Goal: Task Accomplishment & Management: Use online tool/utility

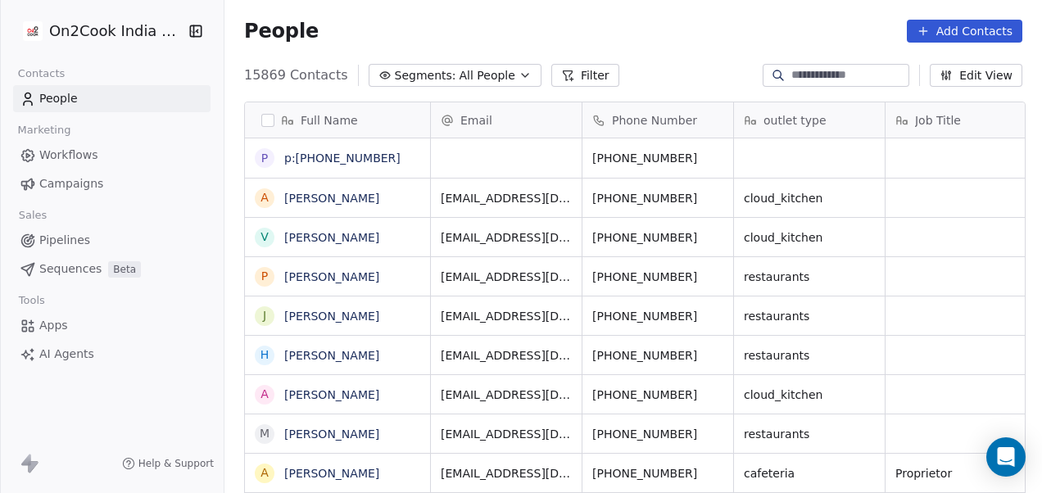
scroll to position [421, 808]
click at [579, 71] on button "Filter" at bounding box center [585, 75] width 68 height 23
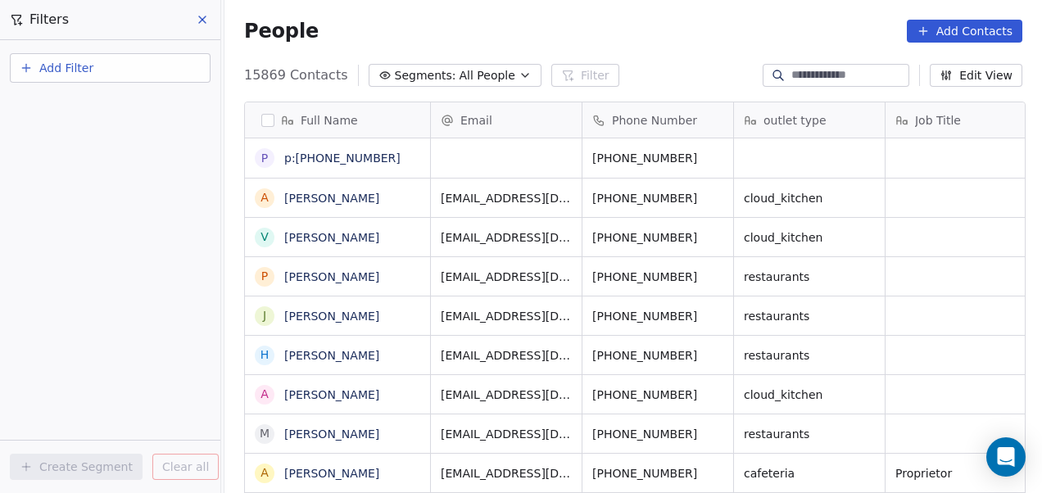
click at [161, 69] on button "Add Filter" at bounding box center [110, 67] width 201 height 29
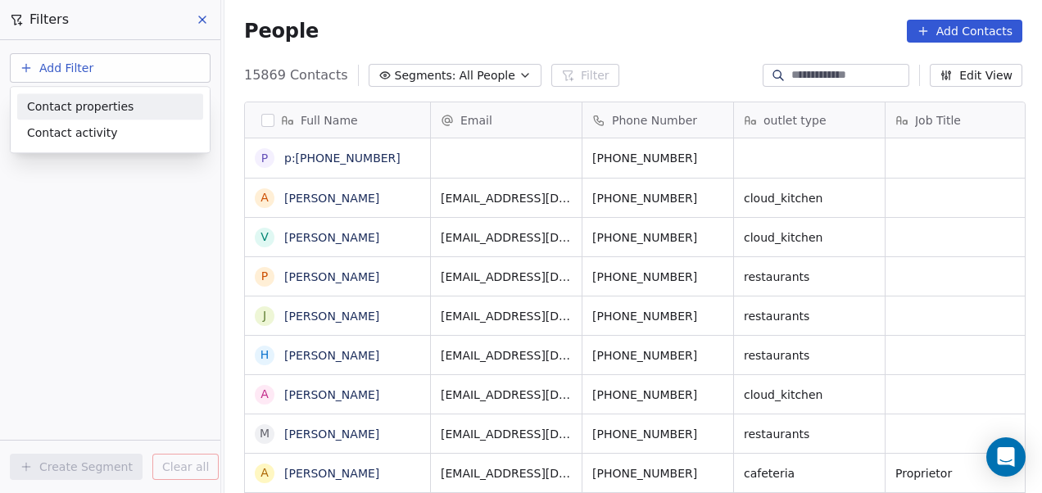
click at [124, 104] on div "Contact properties" at bounding box center [110, 106] width 166 height 17
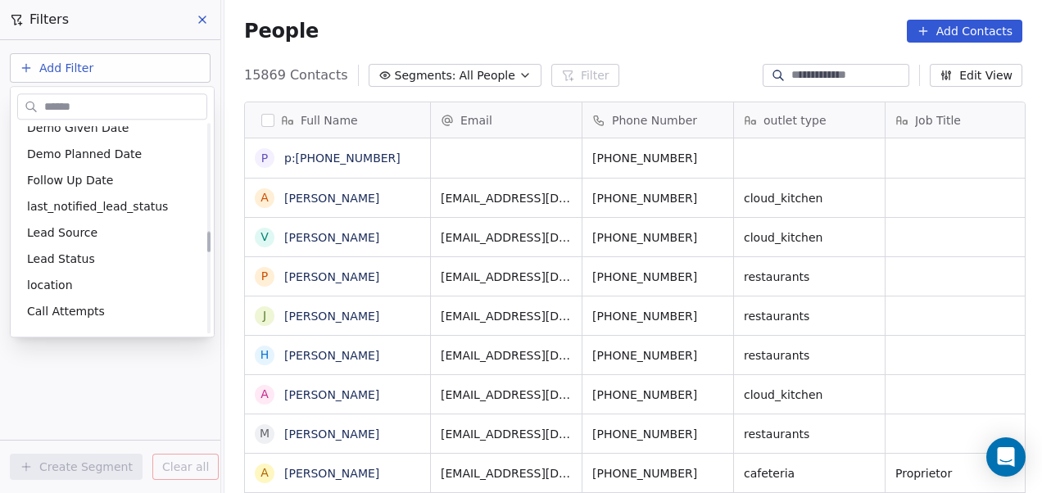
scroll to position [1064, 0]
click at [64, 276] on span "location" at bounding box center [50, 284] width 46 height 16
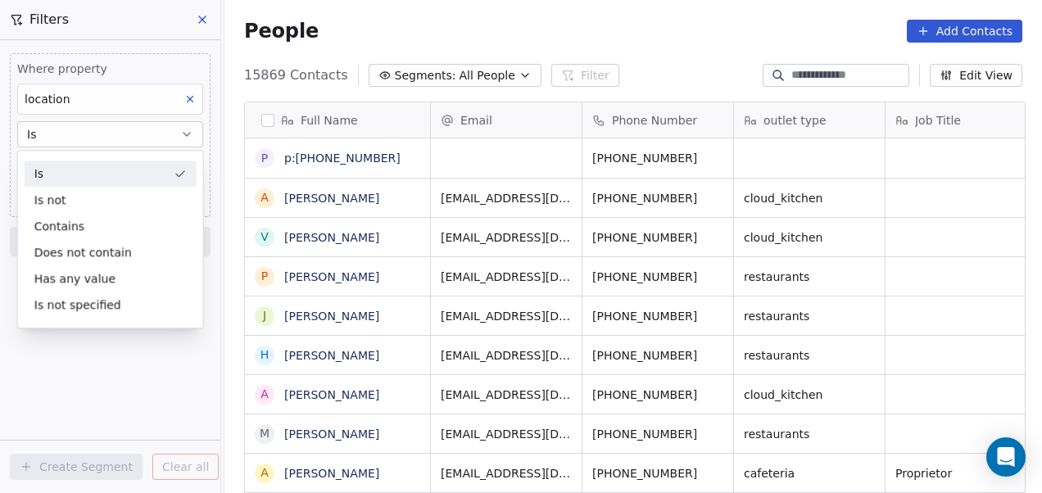
click at [102, 172] on div "Is" at bounding box center [111, 174] width 172 height 26
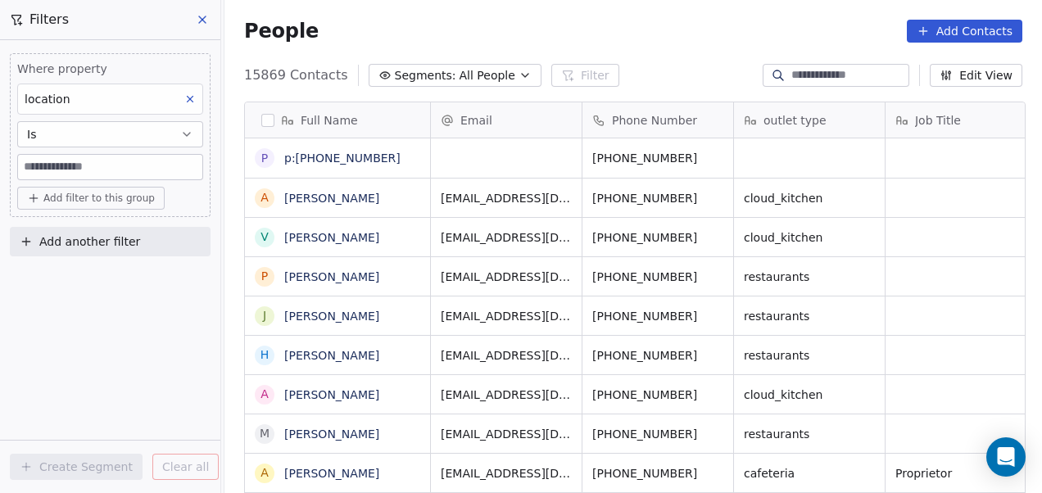
click at [103, 165] on input at bounding box center [110, 167] width 184 height 25
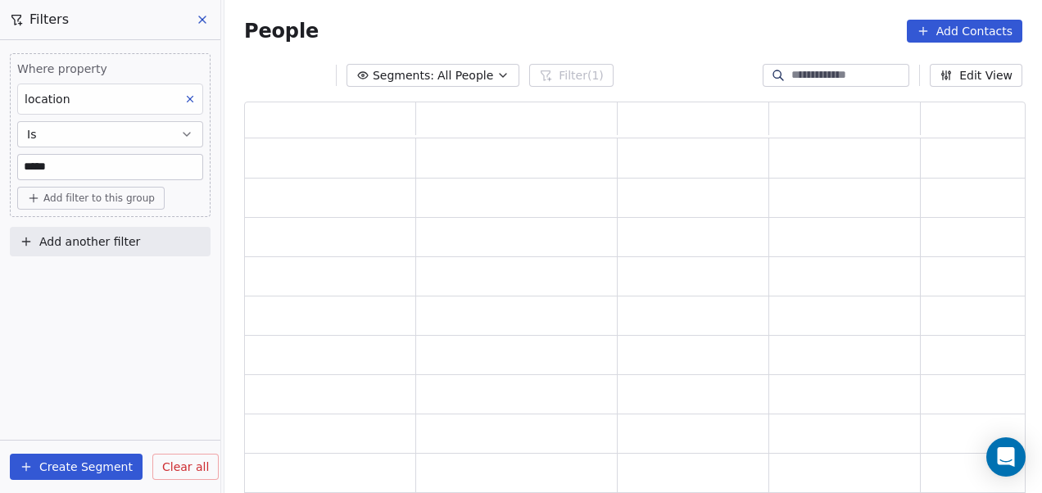
click at [138, 319] on div "Where property location Is ***** Add filter to this group Add another filter Cr…" at bounding box center [110, 266] width 220 height 453
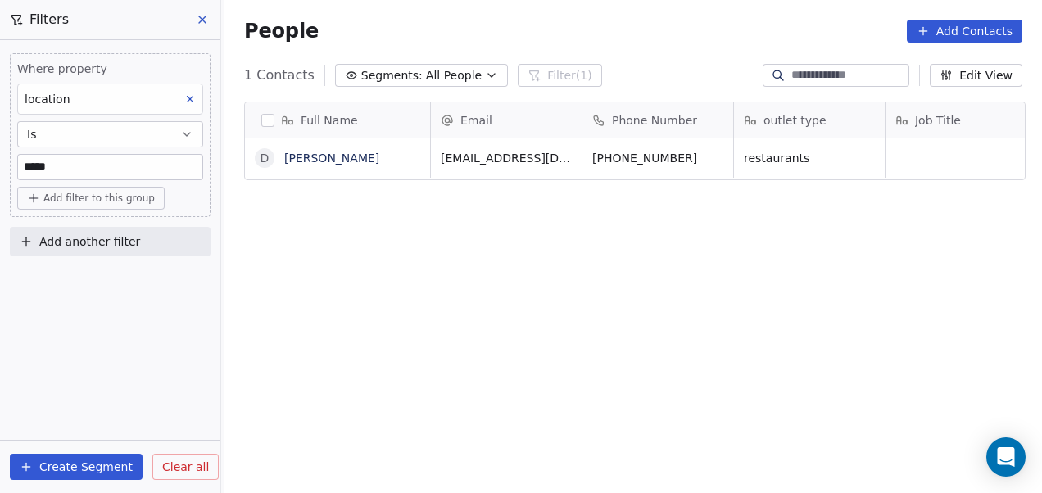
scroll to position [421, 808]
click at [82, 161] on input "*****" at bounding box center [110, 167] width 184 height 25
type input "******"
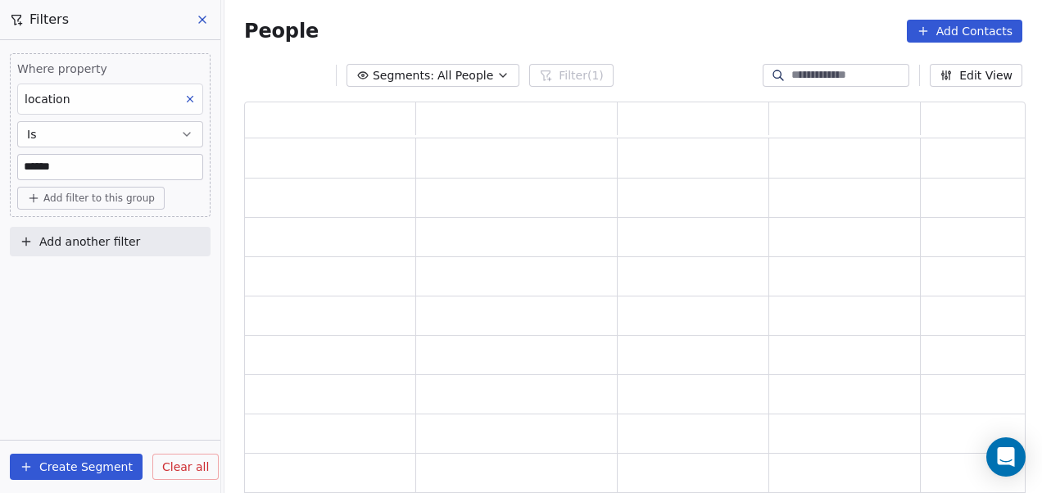
click at [52, 324] on div "Where property location Is ****** Add filter to this group Add another filter C…" at bounding box center [110, 266] width 220 height 453
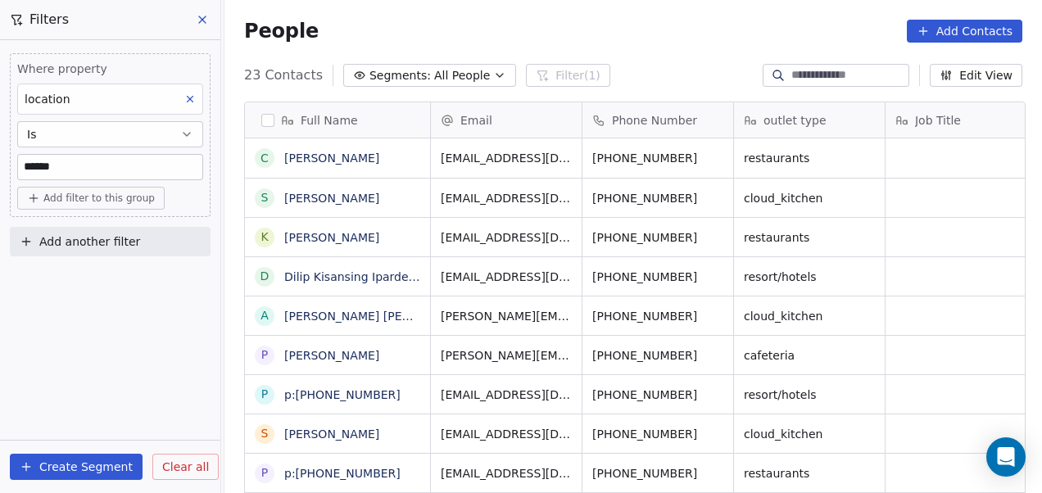
click at [130, 240] on span "Add another filter" at bounding box center [89, 241] width 101 height 17
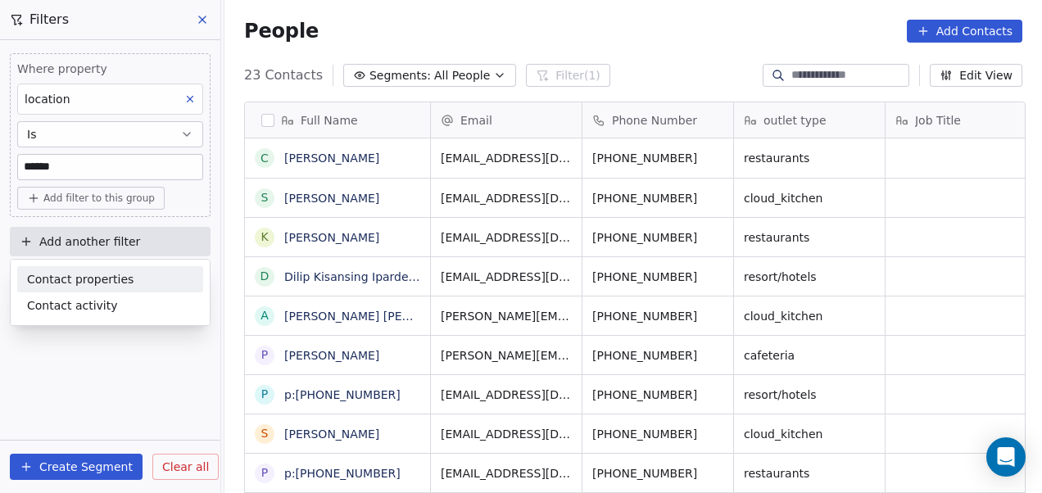
click at [106, 279] on span "Contact properties" at bounding box center [80, 279] width 106 height 17
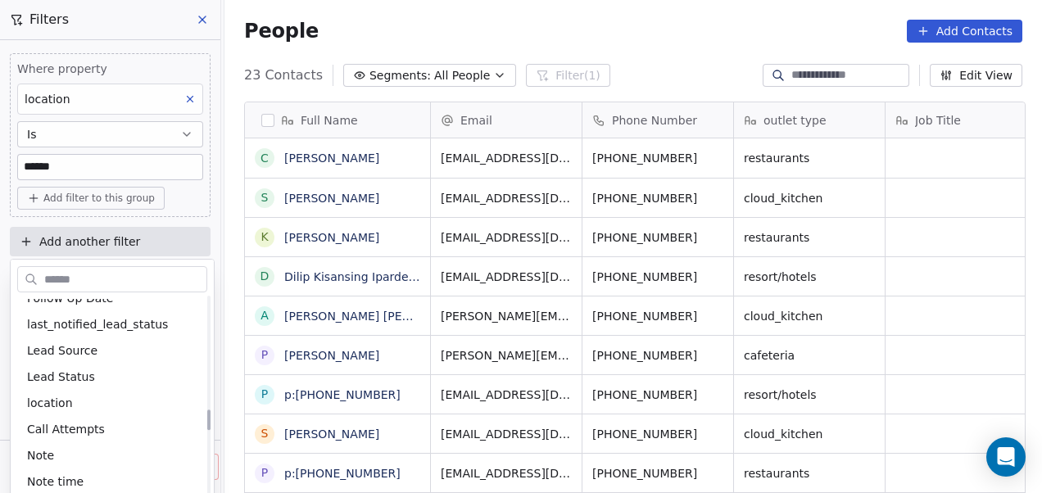
scroll to position [1119, 0]
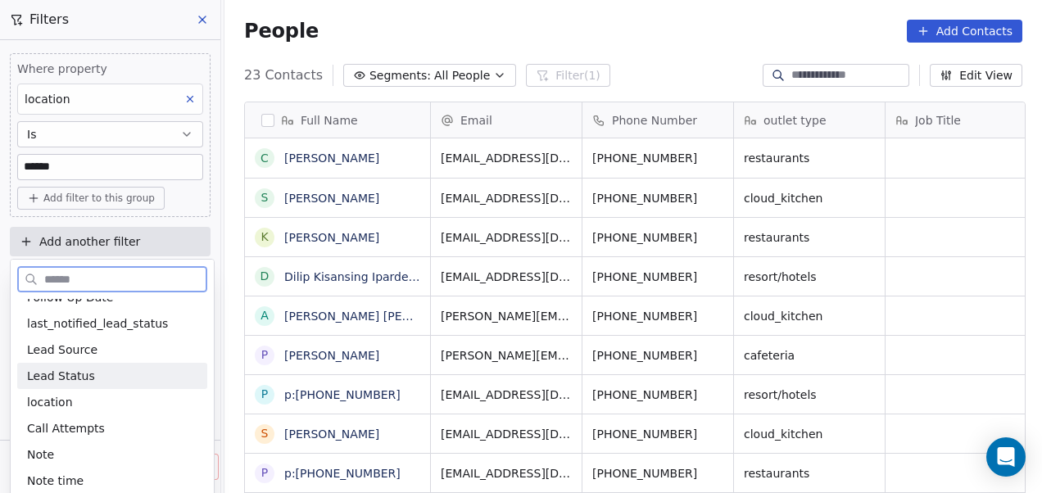
click at [62, 376] on span "Lead Status" at bounding box center [61, 376] width 68 height 16
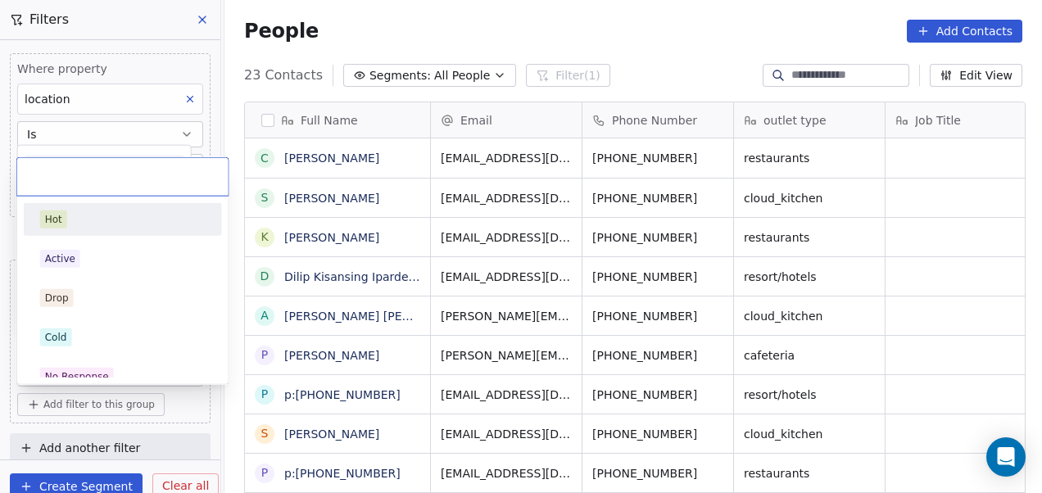
click at [65, 367] on body "On2Cook India Pvt. Ltd. Contacts People Marketing Workflows Campaigns Sales Pip…" at bounding box center [521, 246] width 1042 height 493
click at [65, 368] on span "No Response" at bounding box center [77, 377] width 74 height 18
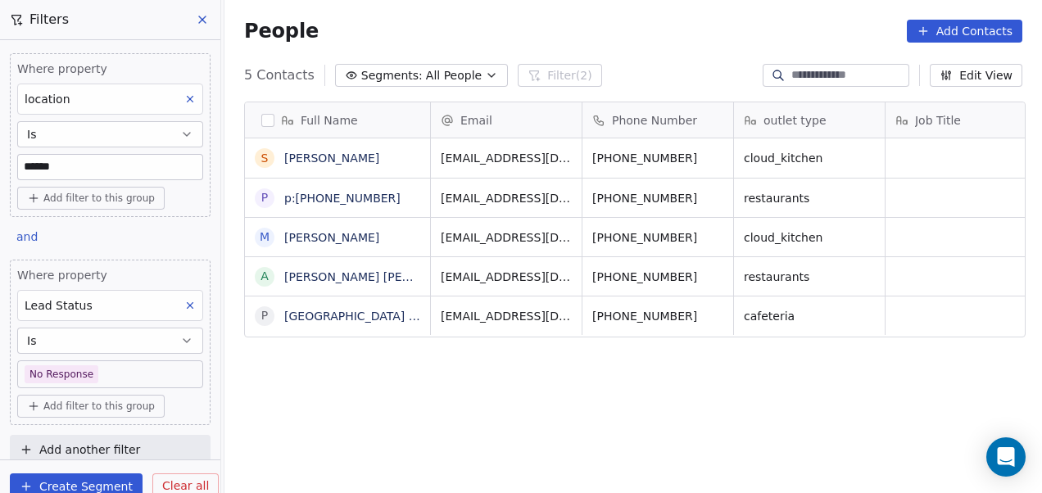
scroll to position [421, 808]
click at [514, 396] on div "Full Name S Subhadip Maity p p:+919822649116 M Mangala Tadam a amol dnyandeo ch…" at bounding box center [632, 305] width 817 height 434
click at [482, 419] on div "Full Name S Subhadip Maity p p:+919822649116 M Mangala Tadam a amol dnyandeo ch…" at bounding box center [632, 305] width 817 height 434
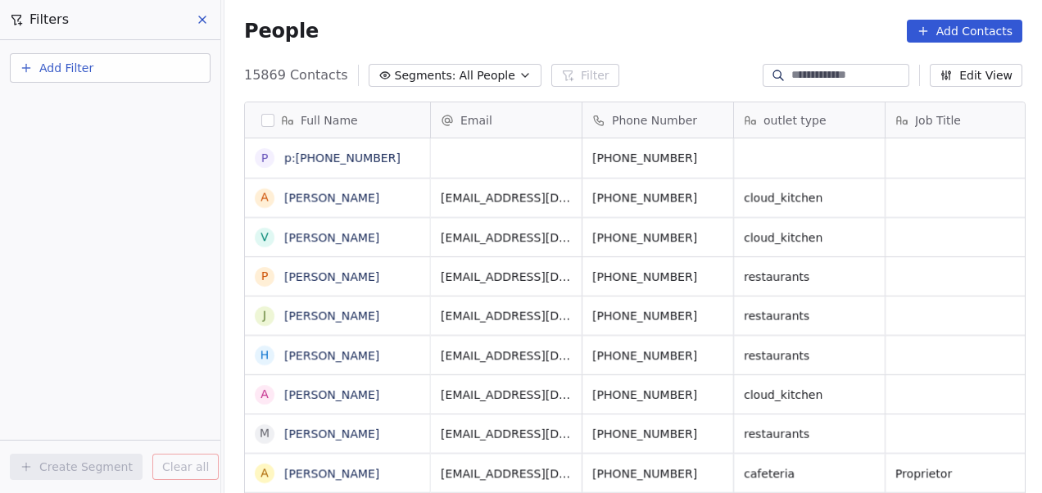
scroll to position [421, 808]
click at [106, 61] on button "Add Filter" at bounding box center [110, 67] width 201 height 29
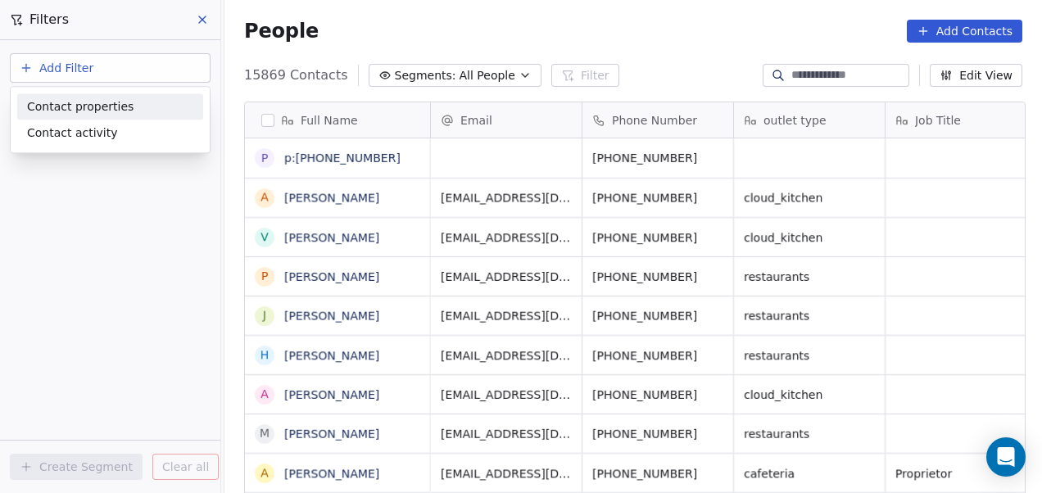
click at [89, 100] on span "Contact properties" at bounding box center [80, 106] width 106 height 17
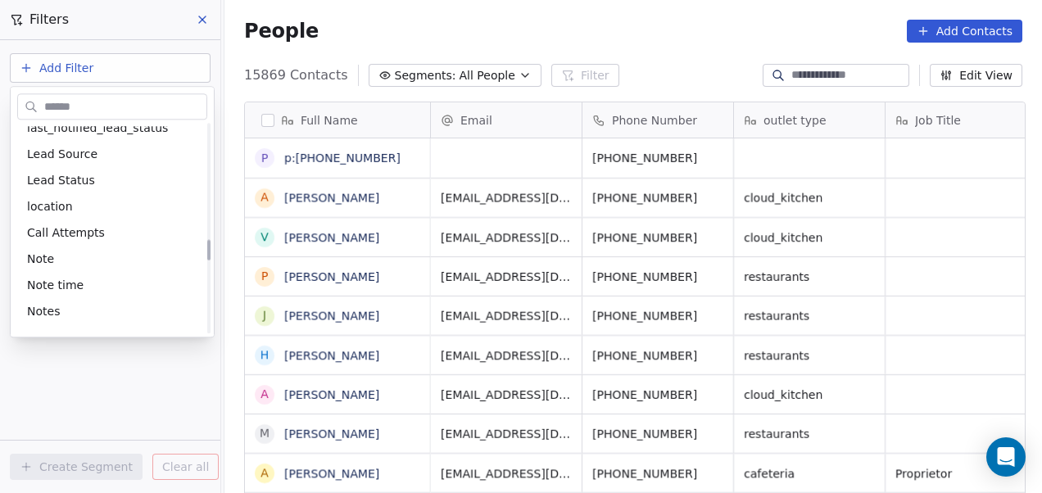
scroll to position [1144, 0]
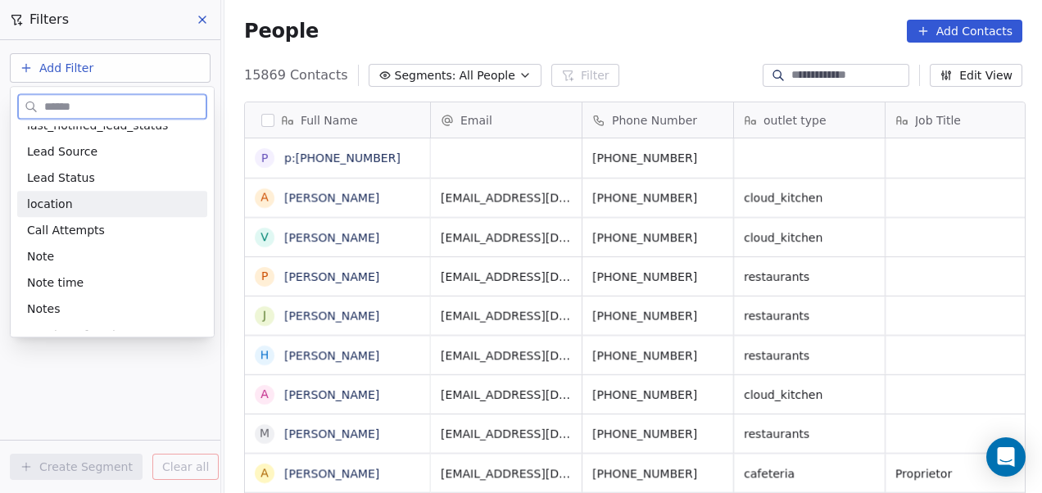
click at [87, 210] on div "location" at bounding box center [112, 204] width 170 height 16
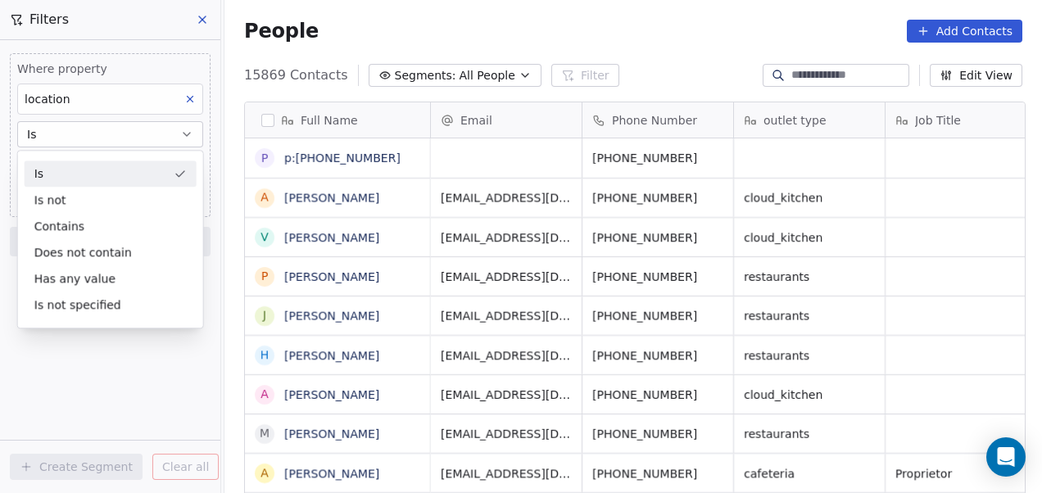
click at [98, 174] on div "Is" at bounding box center [111, 174] width 172 height 26
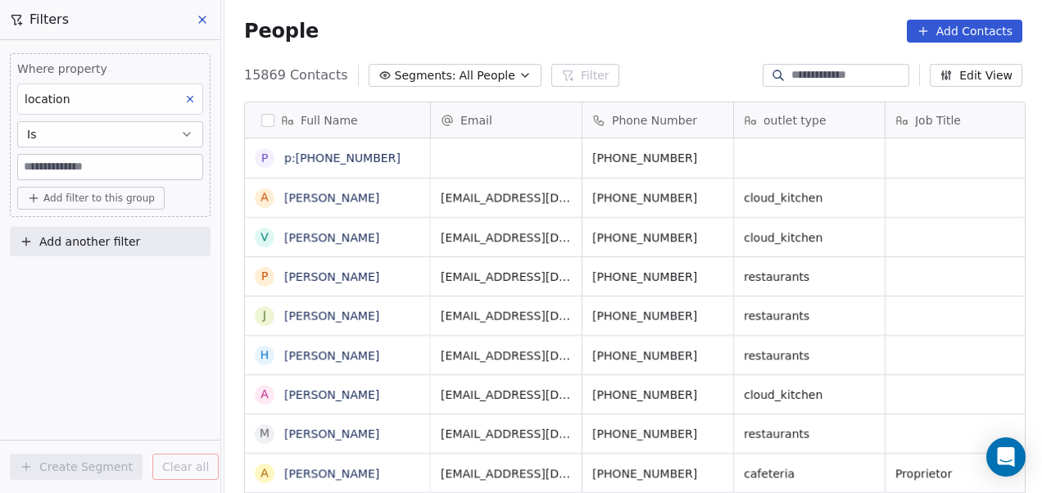
click at [103, 170] on input at bounding box center [110, 167] width 184 height 25
type input "******"
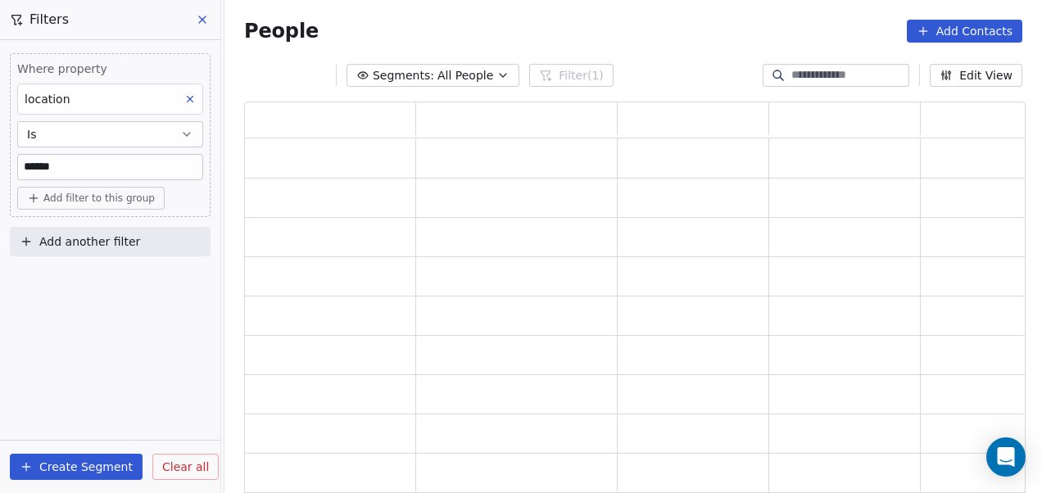
click at [126, 295] on div "Where property location Is ****** Add filter to this group Add another filter C…" at bounding box center [110, 266] width 220 height 453
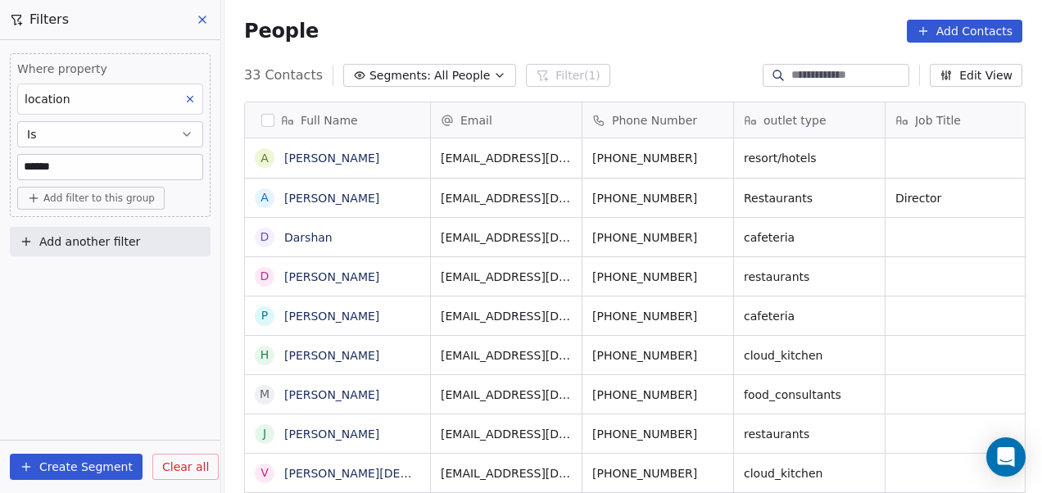
scroll to position [421, 808]
click at [114, 247] on span "Add another filter" at bounding box center [89, 241] width 101 height 17
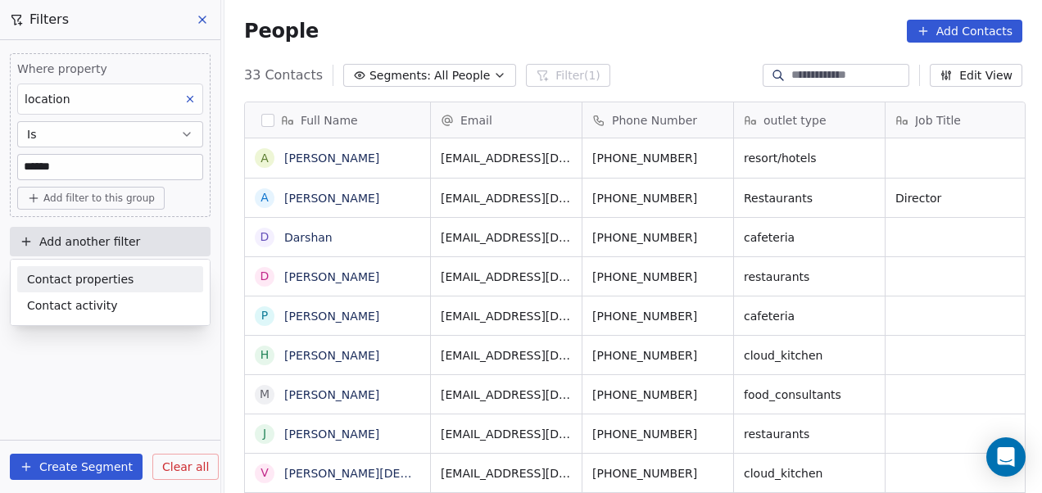
click at [103, 285] on span "Contact properties" at bounding box center [80, 279] width 106 height 17
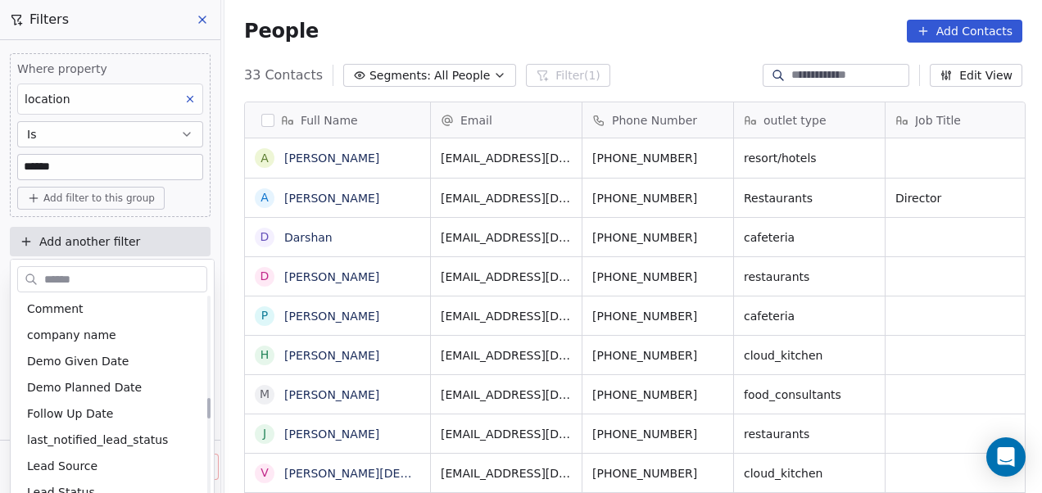
scroll to position [1003, 0]
click at [84, 481] on div "Lead Status" at bounding box center [112, 491] width 190 height 26
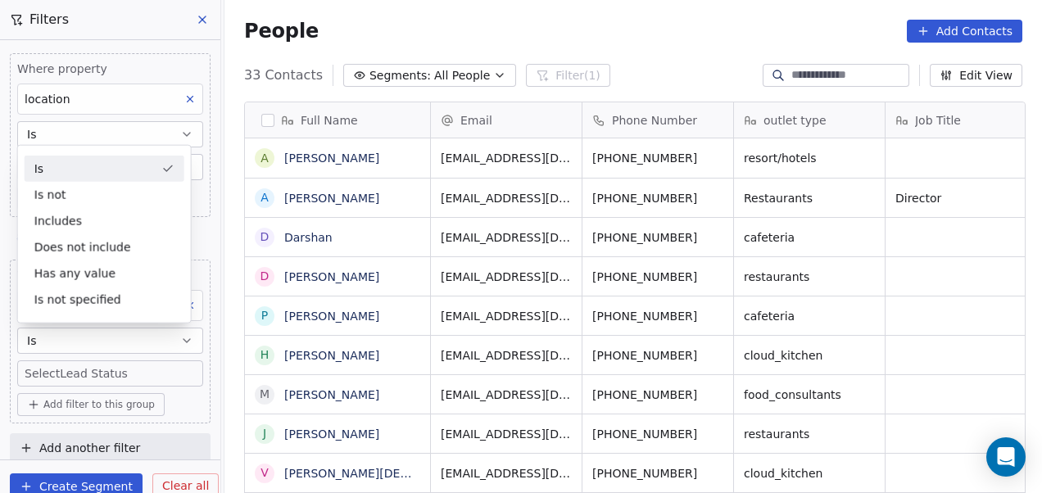
click at [112, 170] on div "Is" at bounding box center [105, 169] width 160 height 26
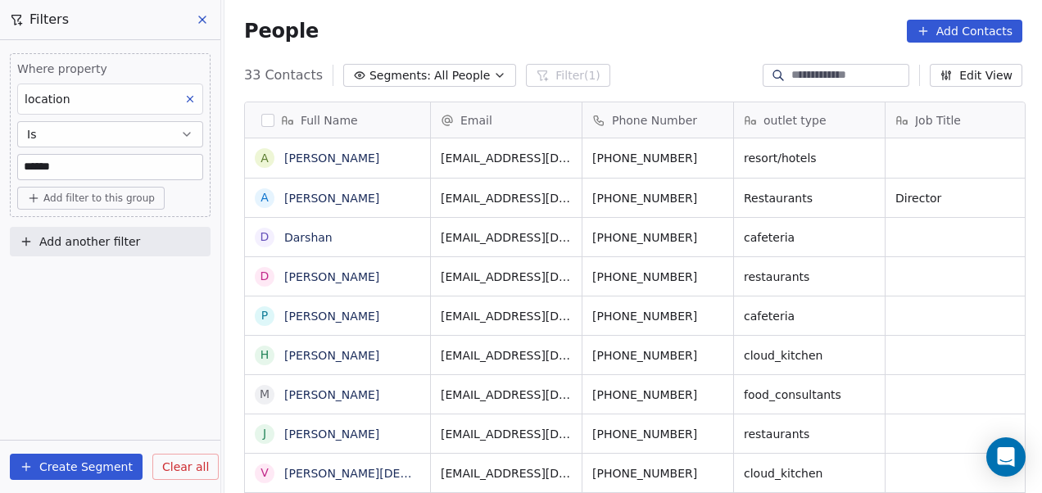
click at [36, 238] on button "Add another filter" at bounding box center [110, 241] width 201 height 29
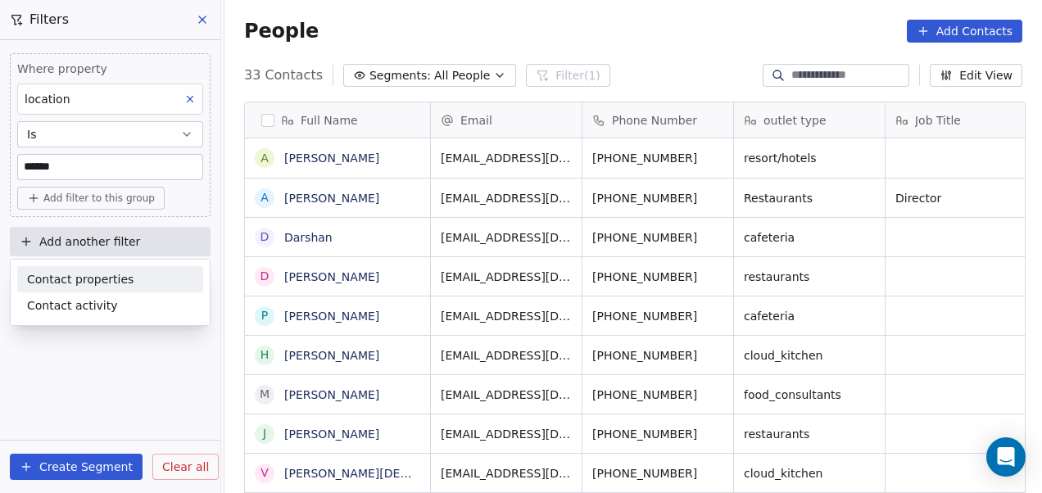
click at [75, 275] on span "Contact properties" at bounding box center [80, 279] width 106 height 17
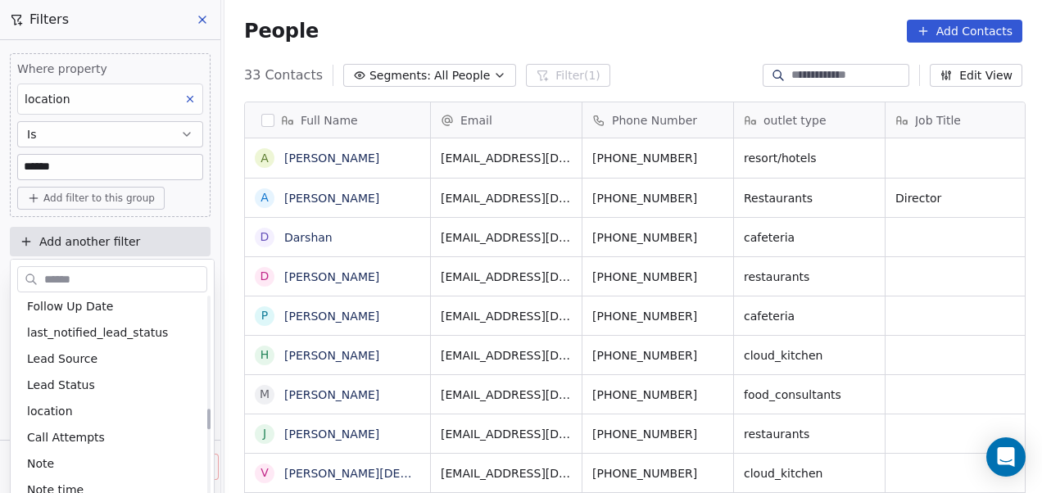
scroll to position [1111, 0]
click at [75, 381] on span "Lead Status" at bounding box center [61, 384] width 68 height 16
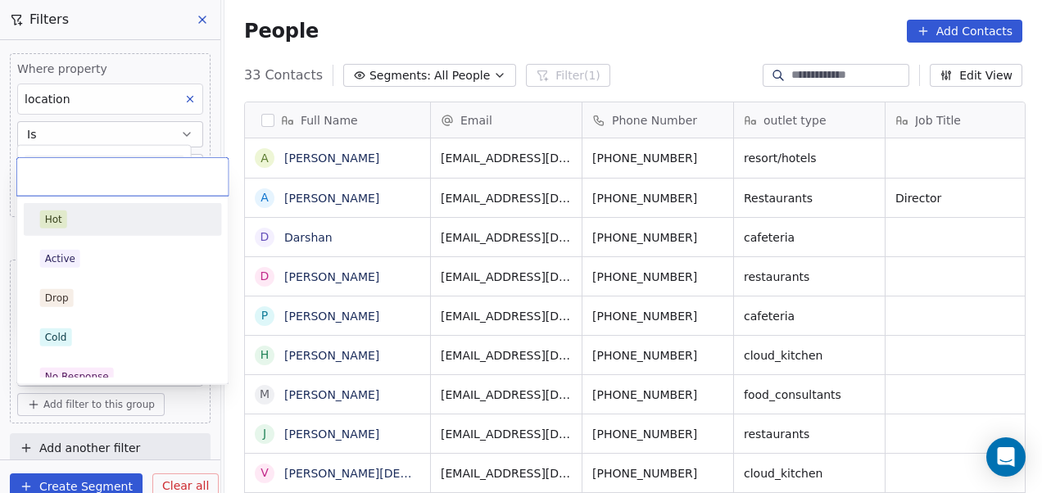
click at [93, 370] on body "On2Cook India Pvt. Ltd. Contacts People Marketing Workflows Campaigns Sales Pip…" at bounding box center [521, 246] width 1042 height 493
click at [93, 362] on div "No Response" at bounding box center [123, 376] width 198 height 33
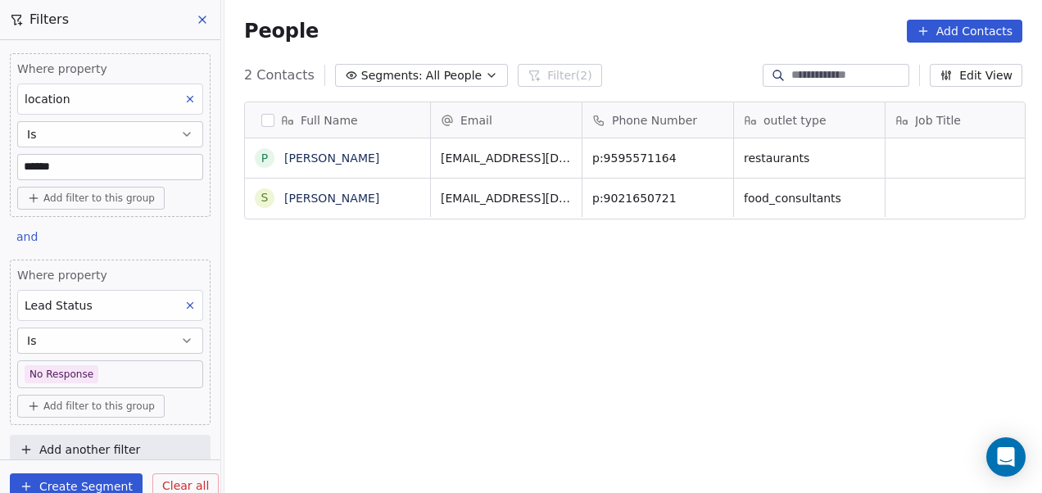
scroll to position [421, 808]
click at [744, 224] on div "Full Name p [PERSON_NAME] S [PERSON_NAME] Email Phone Number outlet type Job Ti…" at bounding box center [632, 305] width 817 height 434
click at [450, 296] on div "Full Name p [PERSON_NAME] S [PERSON_NAME] Email Phone Number outlet type Job Ti…" at bounding box center [632, 305] width 817 height 434
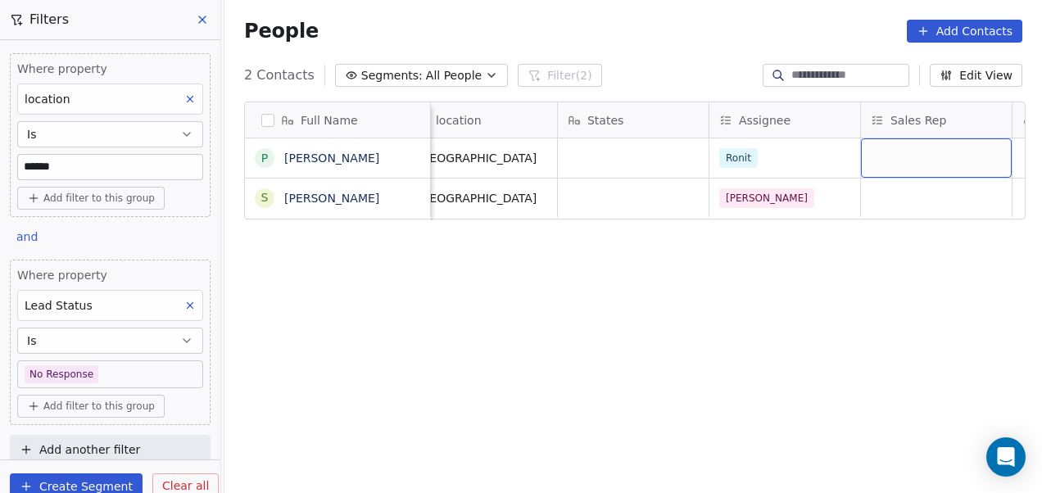
scroll to position [0, 1540]
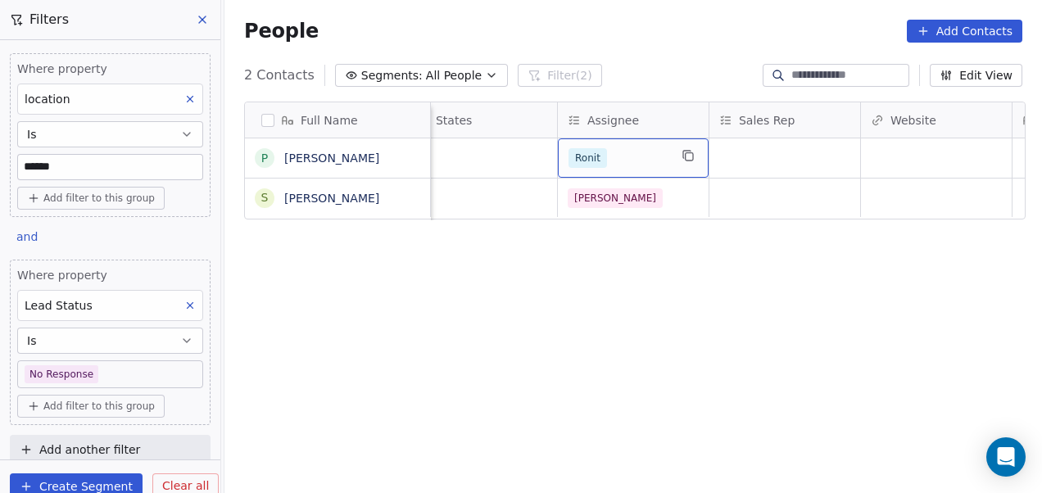
click at [629, 165] on div "Ronit" at bounding box center [618, 158] width 100 height 20
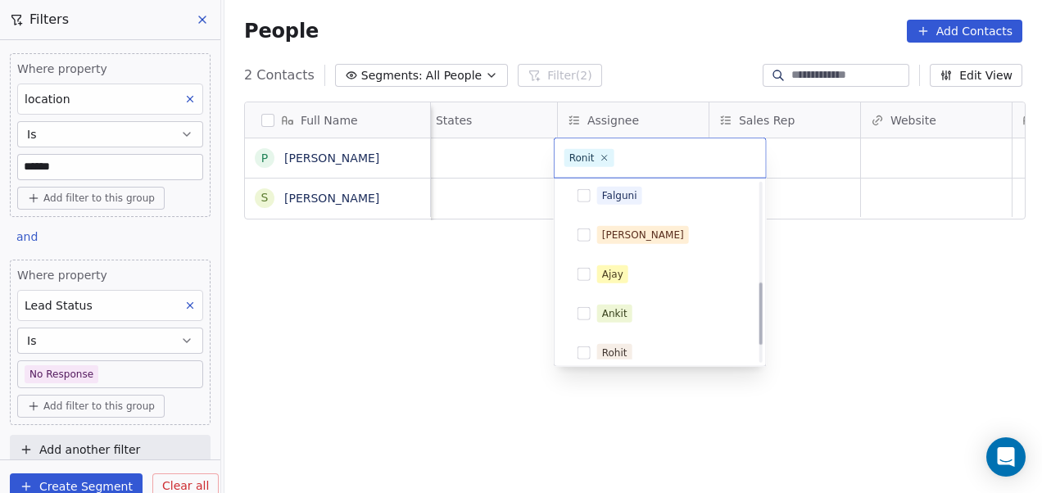
scroll to position [292, 0]
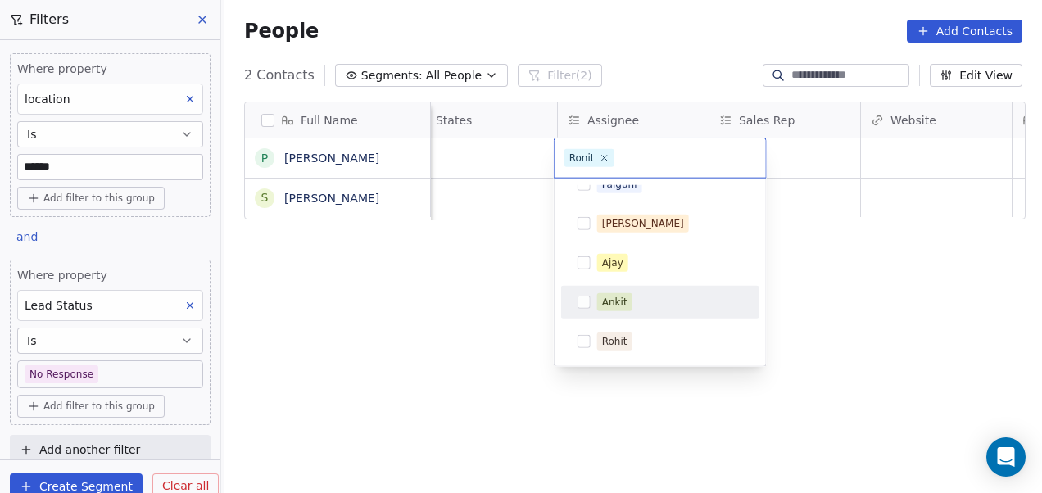
click at [591, 296] on div "Ankit" at bounding box center [660, 302] width 185 height 26
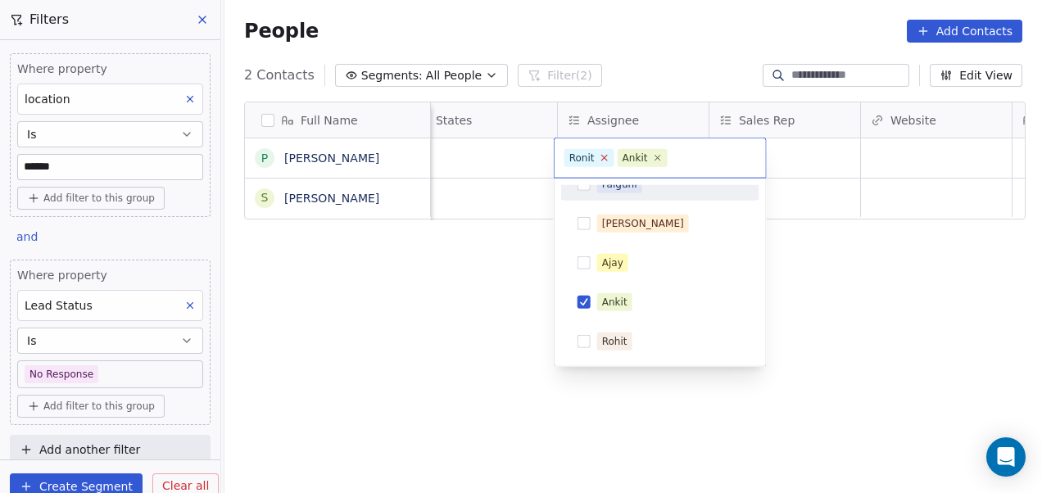
click at [604, 159] on icon at bounding box center [604, 157] width 11 height 11
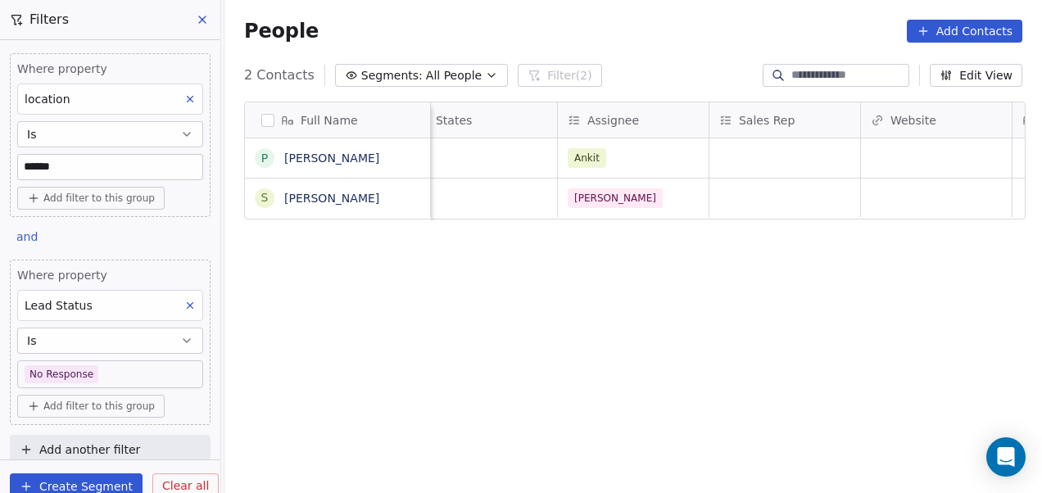
click at [464, 312] on html "On2Cook India Pvt. Ltd. Contacts People Marketing Workflows Campaigns Sales Pip…" at bounding box center [521, 246] width 1042 height 493
click at [616, 205] on div "[PERSON_NAME]" at bounding box center [618, 198] width 100 height 20
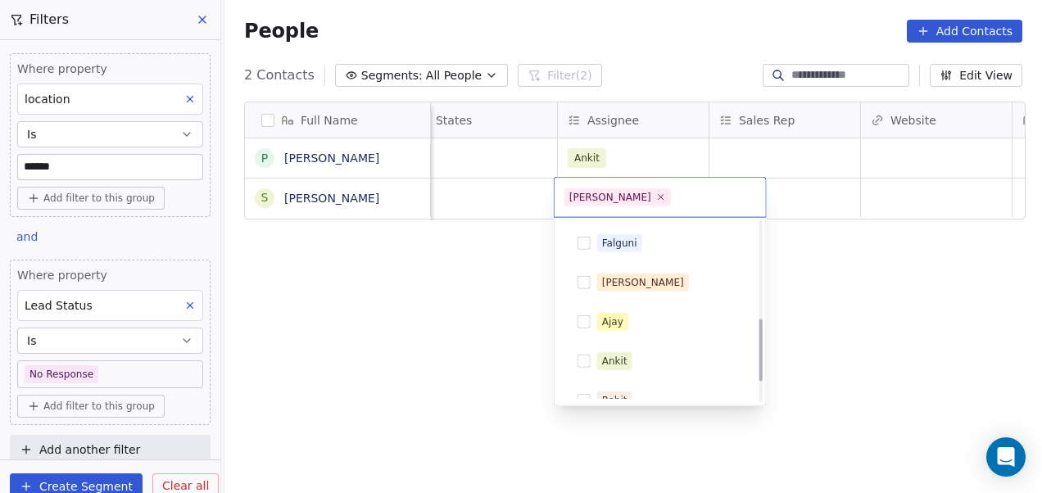
scroll to position [274, 0]
click at [629, 347] on div "Ankit" at bounding box center [660, 360] width 185 height 26
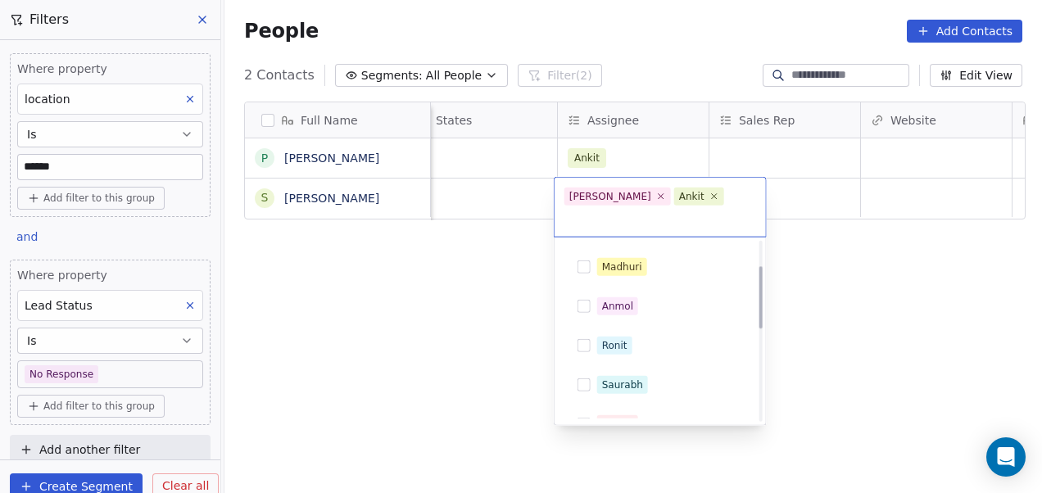
scroll to position [0, 0]
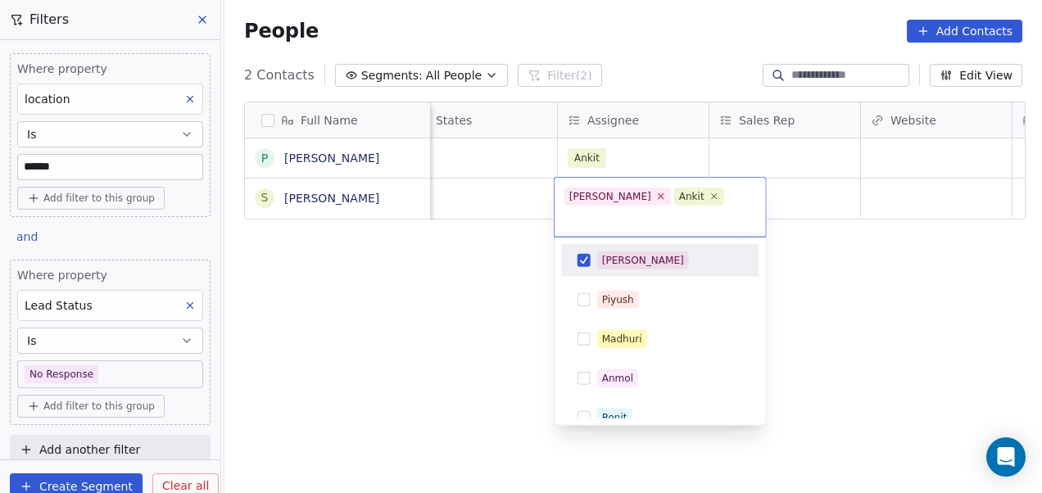
click at [655, 199] on icon at bounding box center [660, 196] width 11 height 11
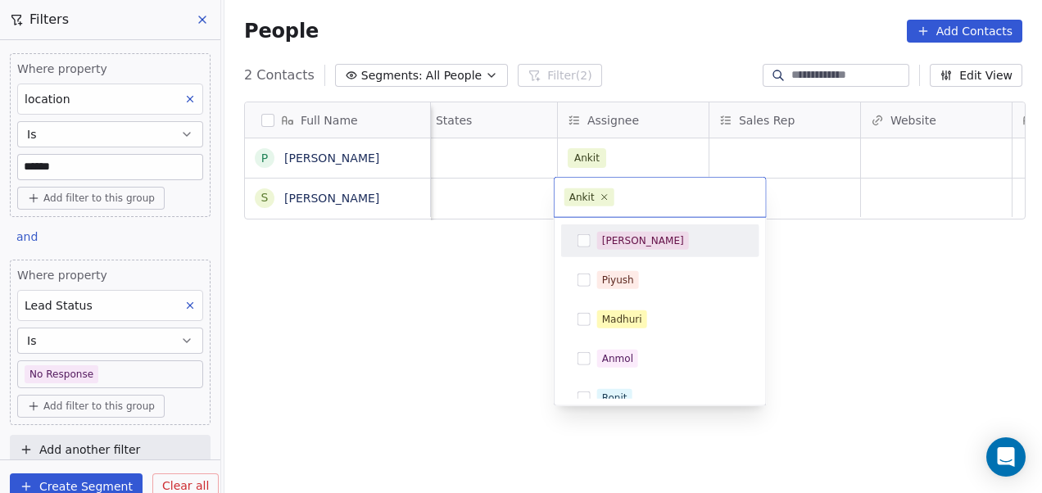
click at [470, 308] on html "On2Cook India Pvt. Ltd. Contacts People Marketing Workflows Campaigns Sales Pip…" at bounding box center [521, 246] width 1042 height 493
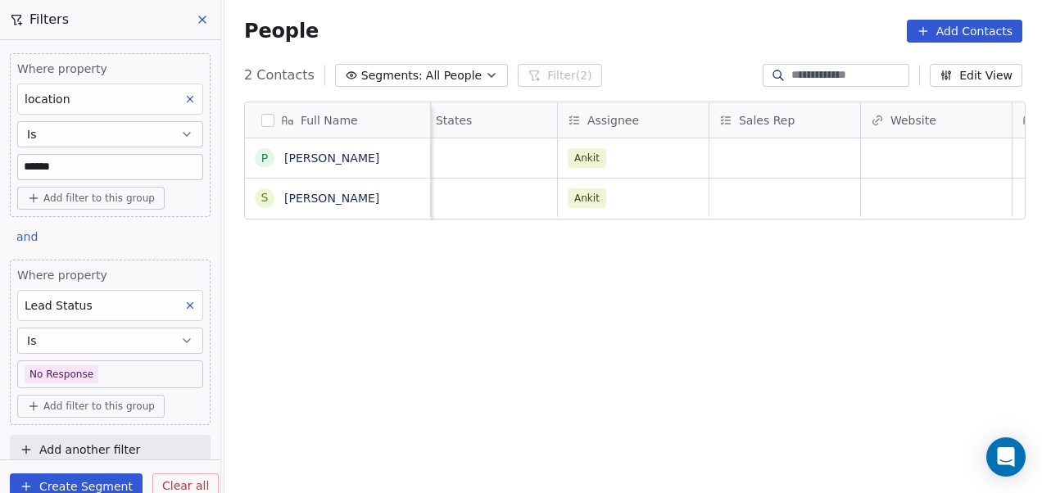
drag, startPoint x: 83, startPoint y: 165, endPoint x: -3, endPoint y: 171, distance: 86.2
click at [0, 171] on html "On2Cook India Pvt. Ltd. Contacts People Marketing Workflows Campaigns Sales Pip…" at bounding box center [521, 246] width 1042 height 493
click at [156, 233] on div "Where property location Is ****** Add filter to this group and Where property L…" at bounding box center [110, 249] width 220 height 419
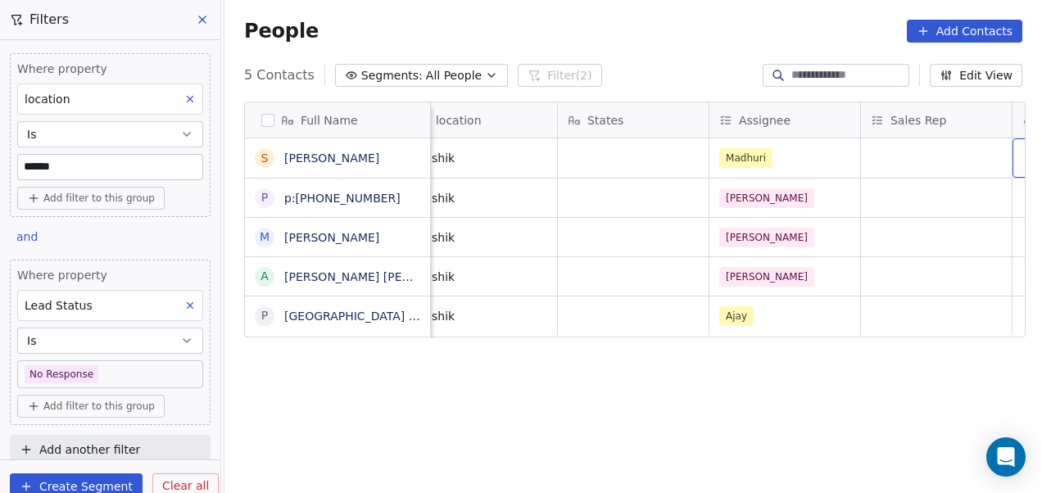
scroll to position [0, 1540]
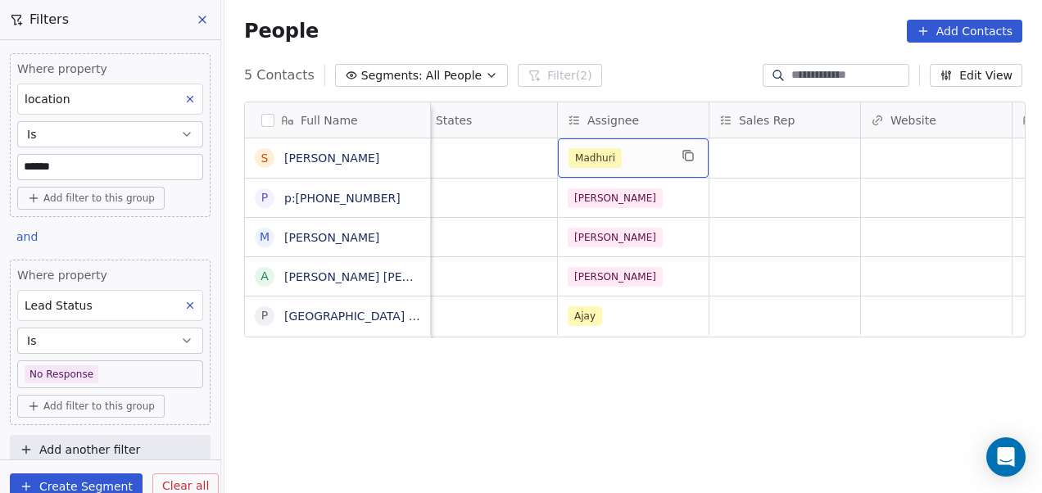
click at [639, 149] on div "Madhuri" at bounding box center [618, 158] width 100 height 20
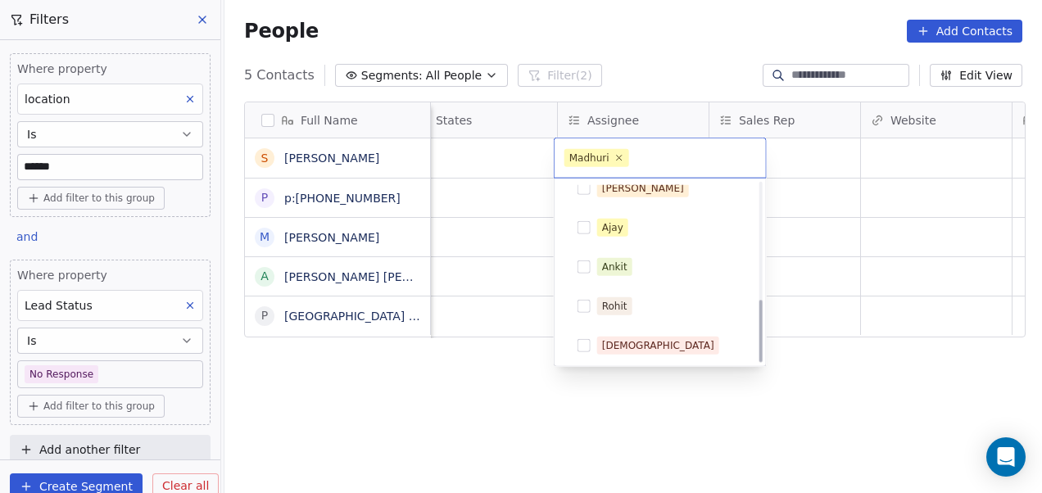
scroll to position [330, 0]
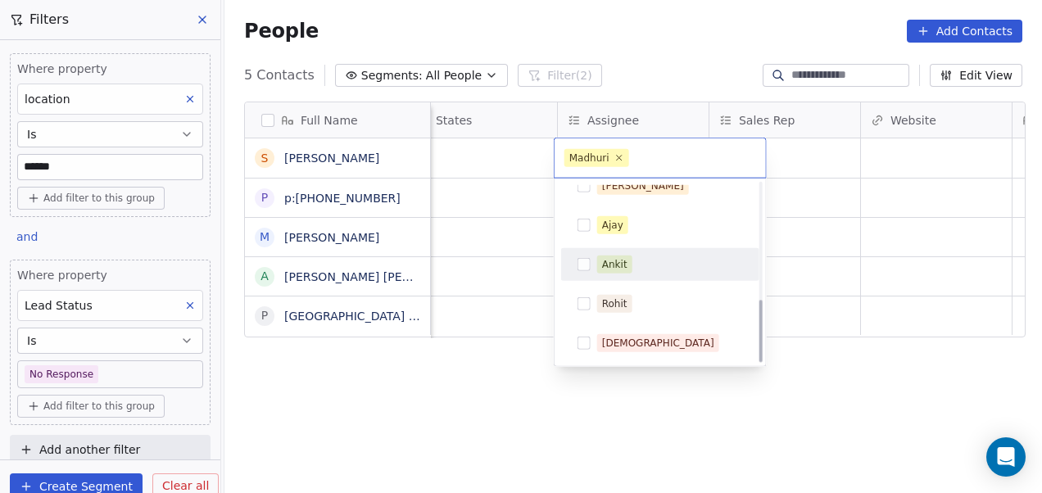
click at [624, 267] on div "Ankit" at bounding box center [614, 264] width 25 height 15
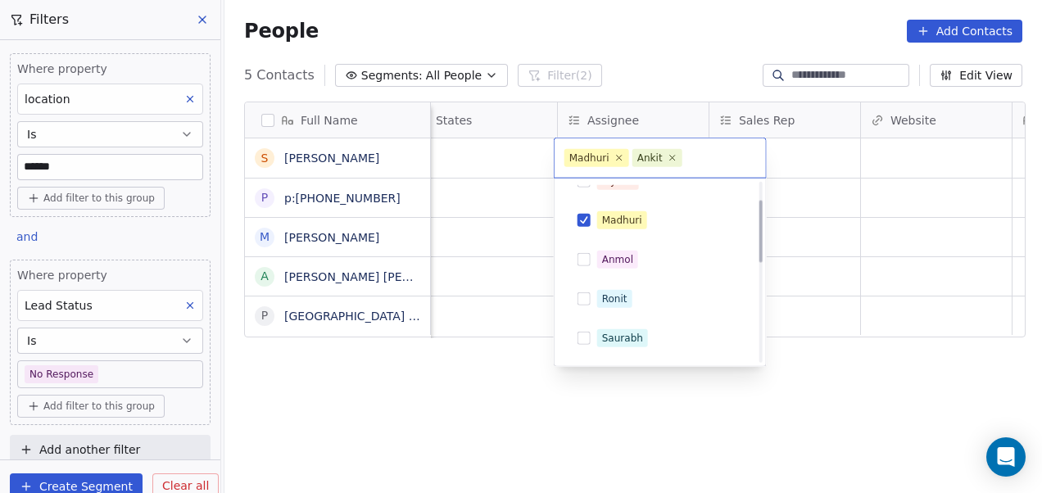
scroll to position [48, 0]
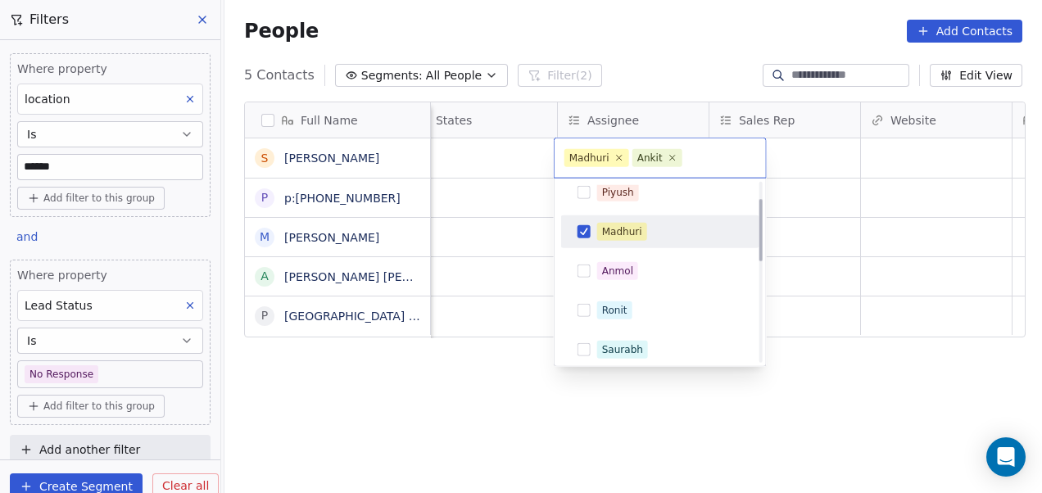
click at [665, 232] on div "Madhuri" at bounding box center [670, 232] width 146 height 18
click at [500, 233] on html "On2Cook India Pvt. Ltd. Contacts People Marketing Workflows Campaigns Sales Pip…" at bounding box center [521, 246] width 1042 height 493
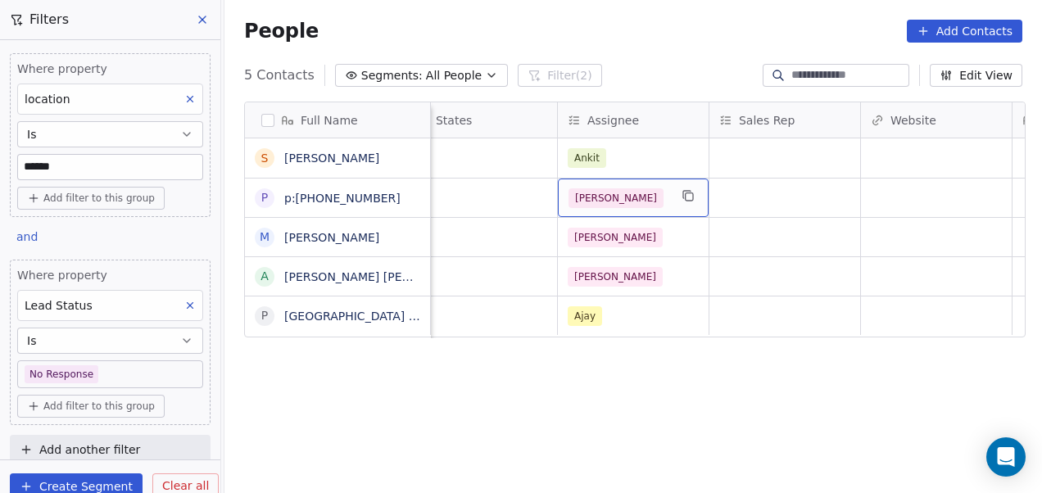
click at [626, 203] on div "[PERSON_NAME]" at bounding box center [618, 198] width 100 height 20
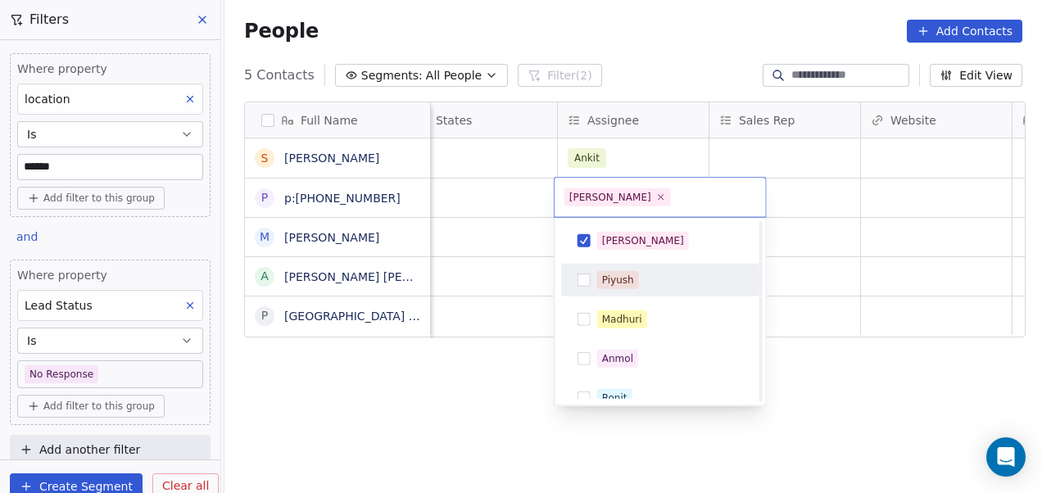
scroll to position [330, 0]
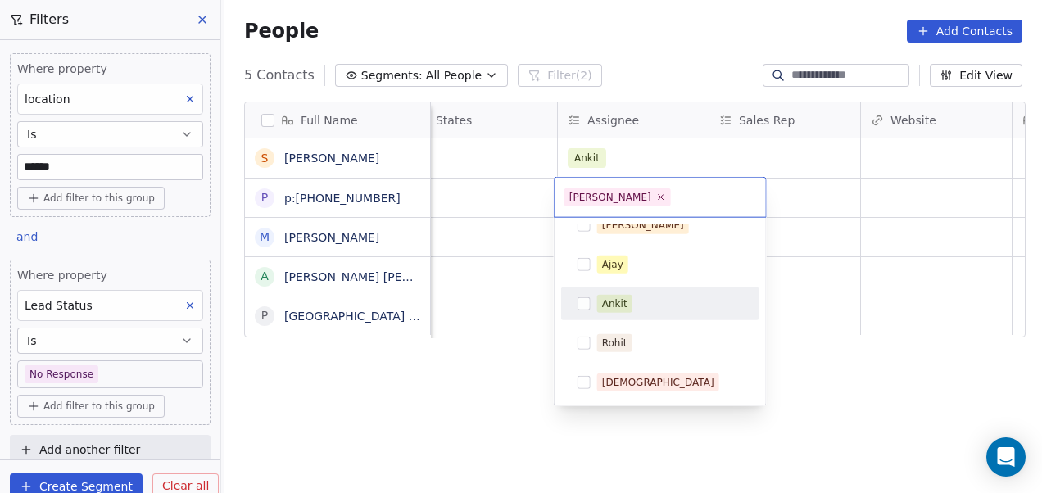
click at [640, 296] on div "Ankit" at bounding box center [670, 304] width 146 height 18
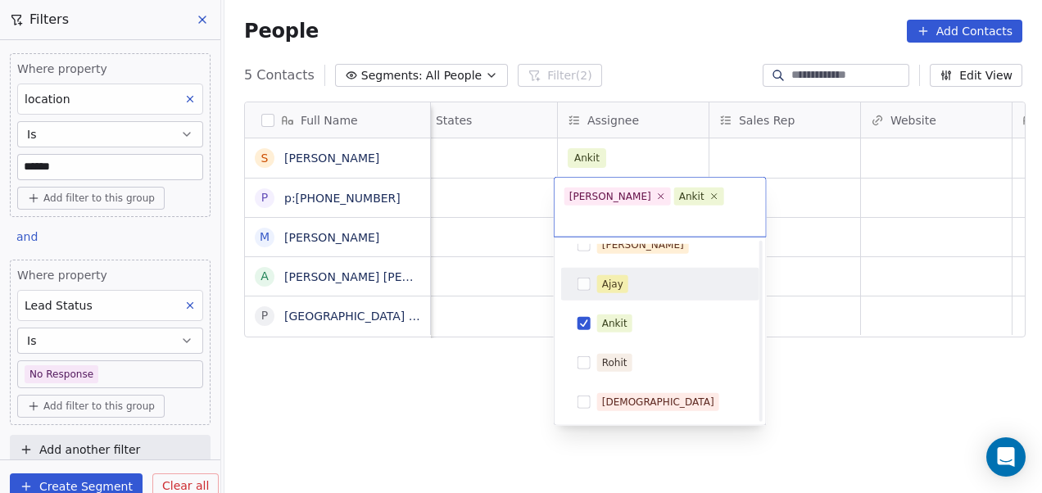
scroll to position [0, 0]
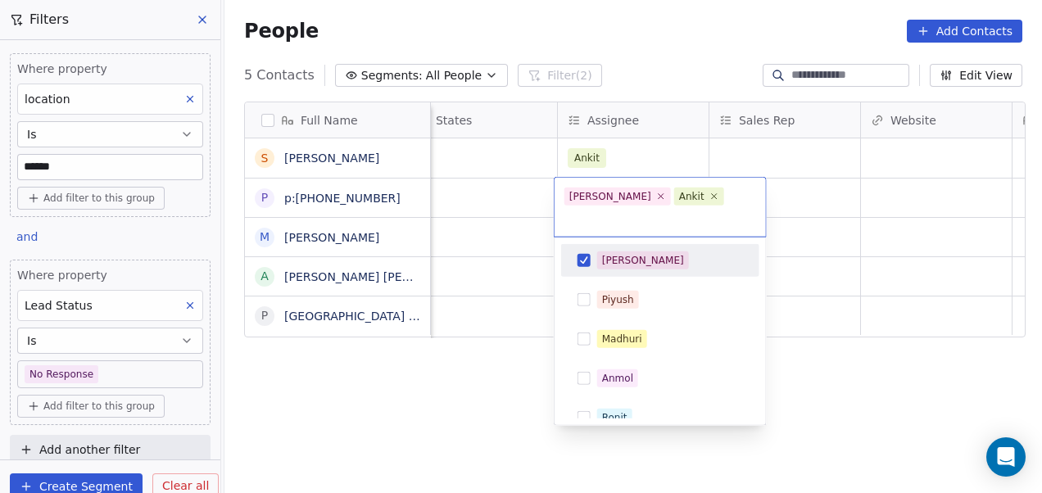
click at [664, 251] on div "[PERSON_NAME]" at bounding box center [670, 260] width 146 height 18
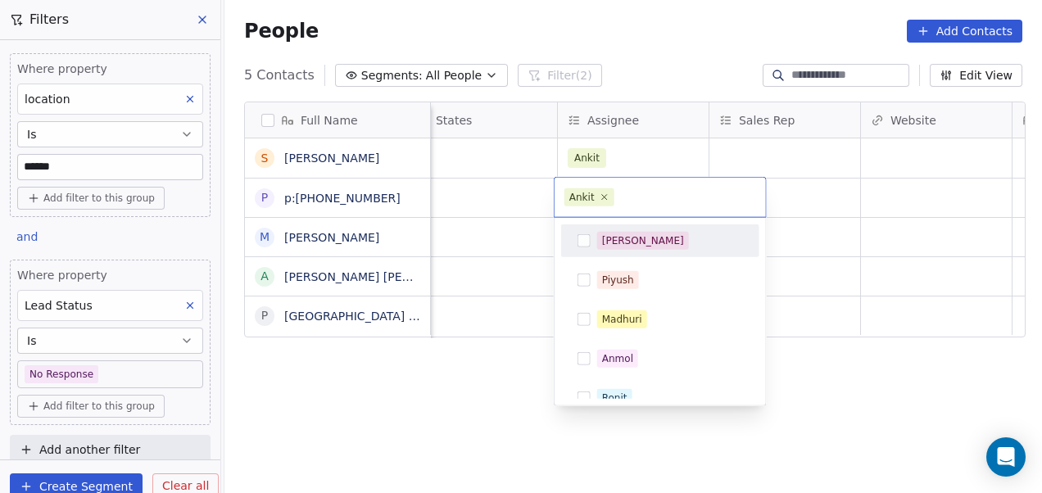
click at [495, 236] on html "On2Cook India Pvt. Ltd. Contacts People Marketing Workflows Campaigns Sales Pip…" at bounding box center [521, 246] width 1042 height 493
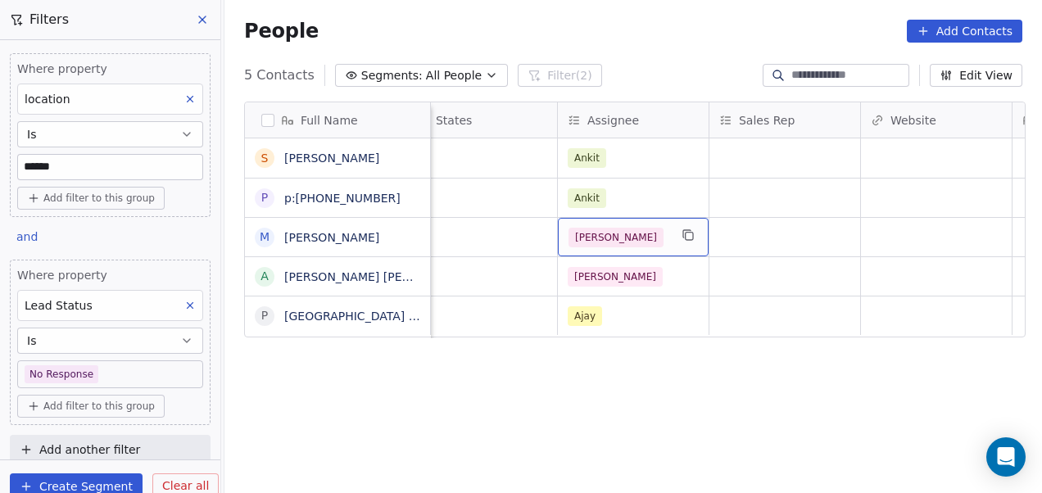
click at [626, 242] on div "[PERSON_NAME]" at bounding box center [618, 238] width 100 height 20
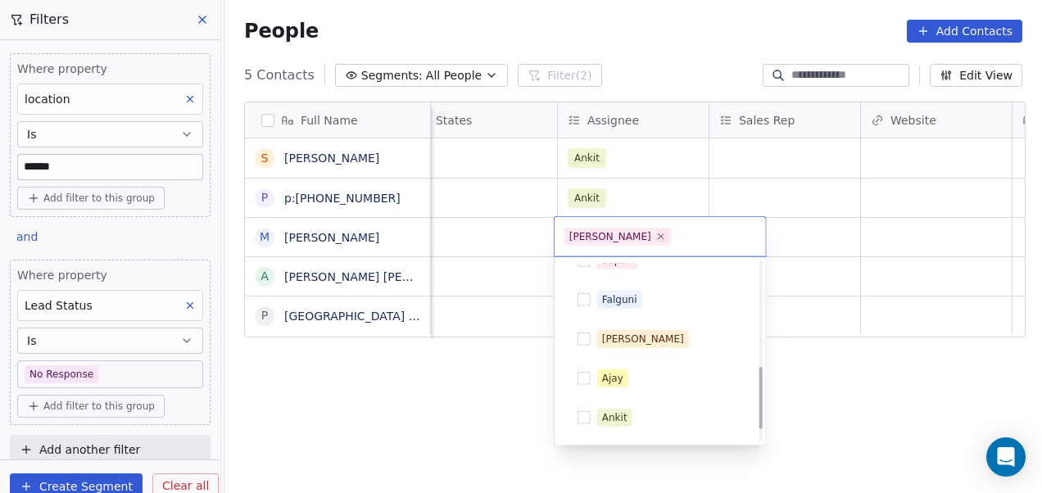
scroll to position [330, 0]
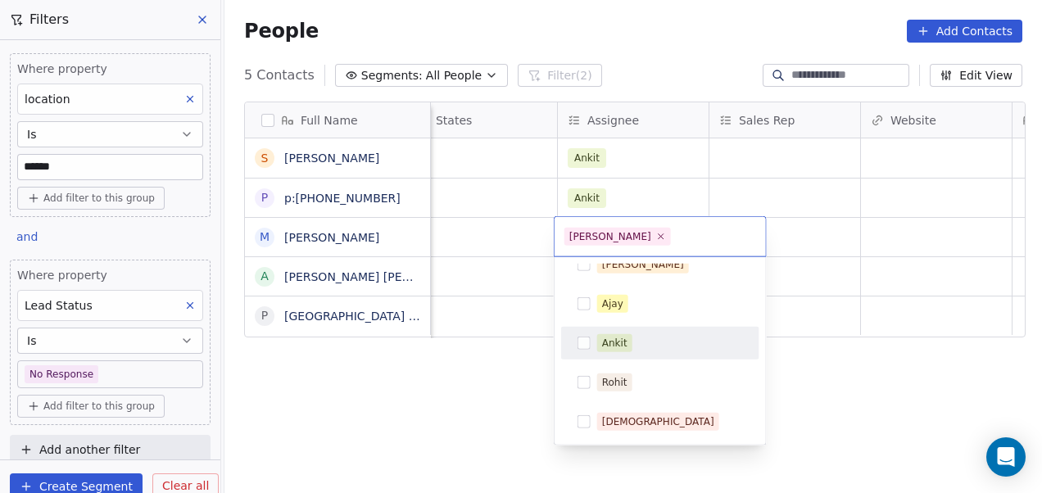
click at [647, 332] on div "Ankit" at bounding box center [660, 343] width 185 height 26
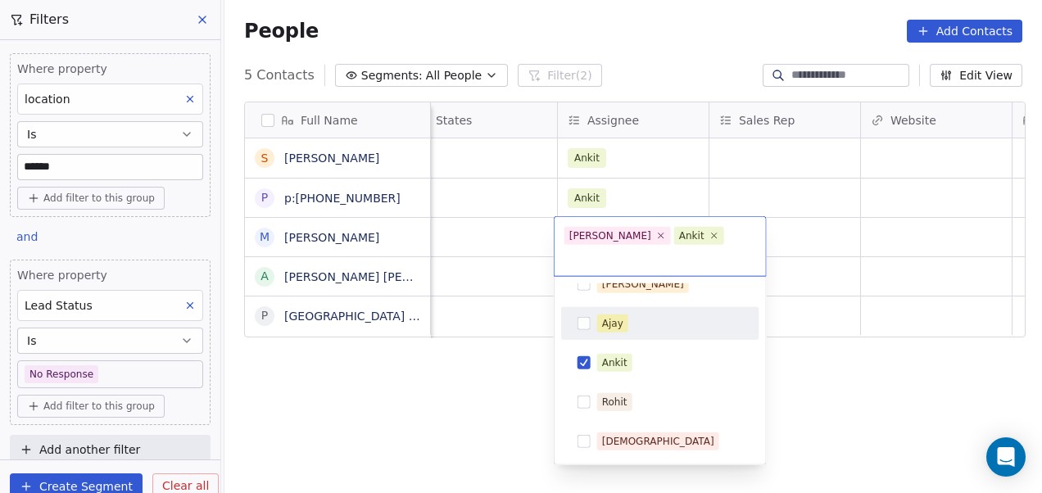
scroll to position [0, 0]
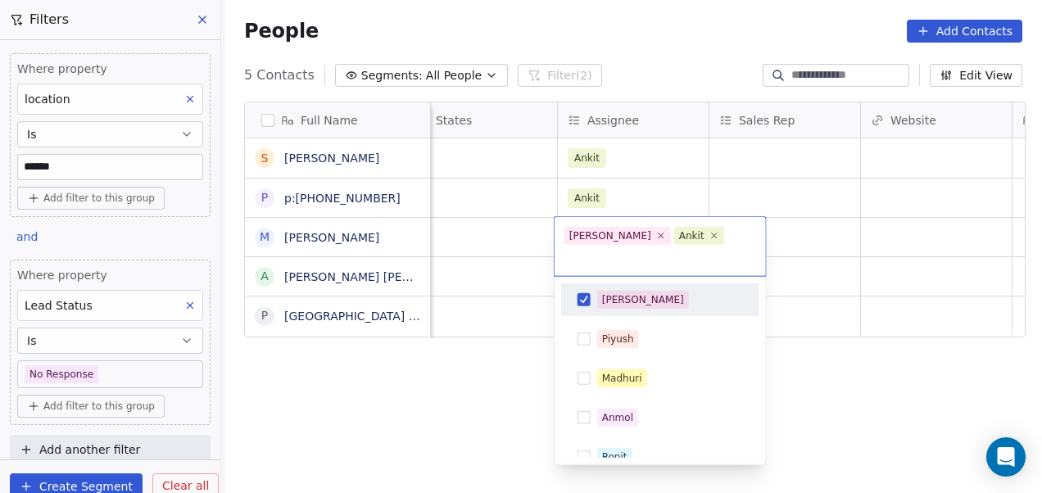
click at [668, 288] on div "[PERSON_NAME]" at bounding box center [660, 300] width 185 height 26
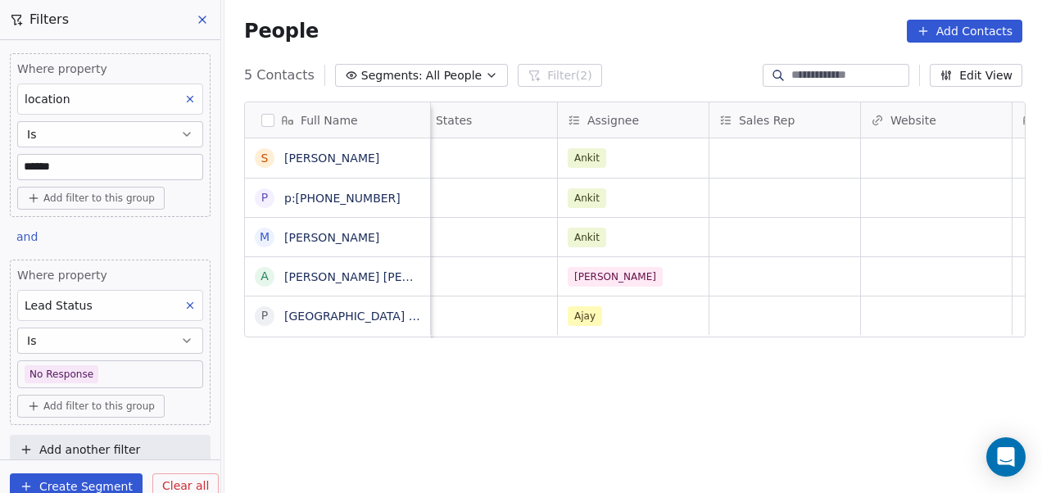
click at [490, 303] on html "On2Cook India Pvt. Ltd. Contacts People Marketing Workflows Campaigns Sales Pip…" at bounding box center [521, 246] width 1042 height 493
click at [641, 283] on div "[PERSON_NAME]" at bounding box center [618, 277] width 100 height 20
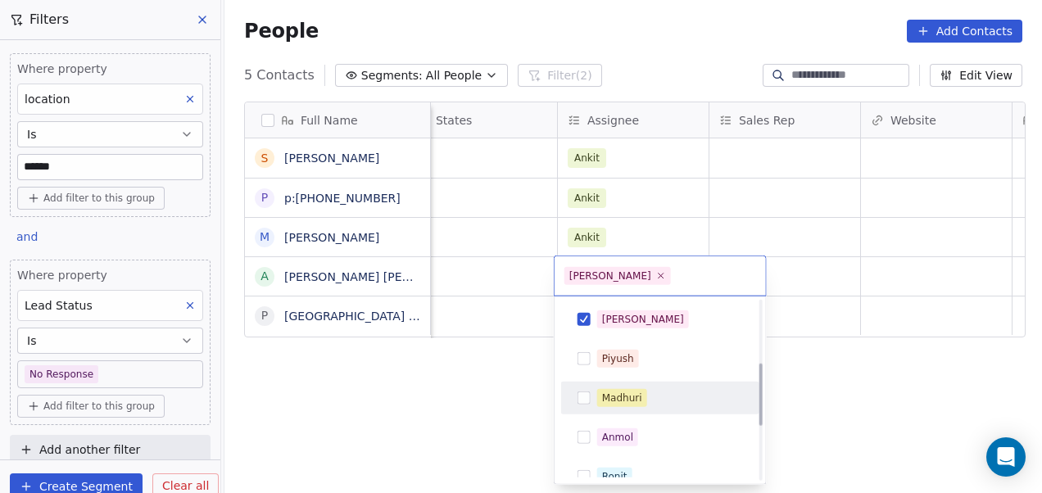
scroll to position [330, 0]
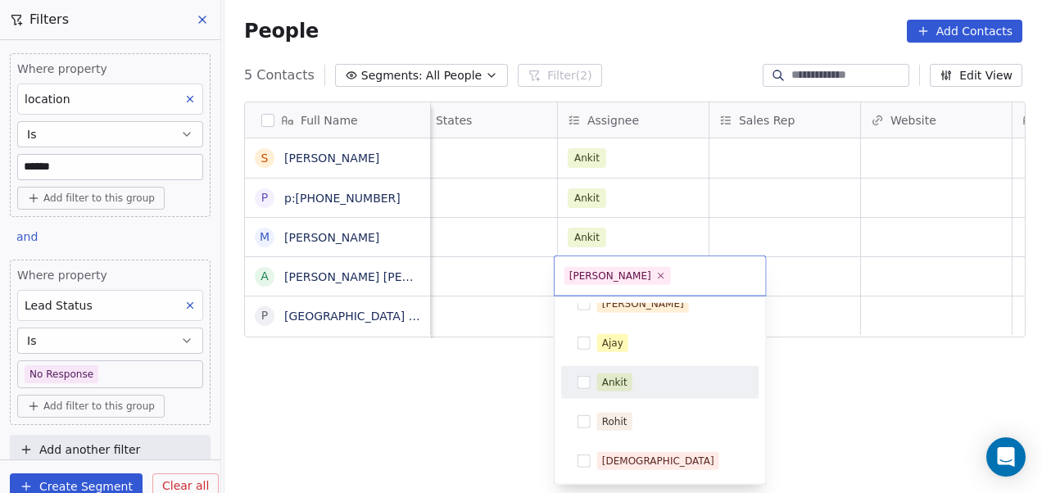
click at [666, 387] on div "Ankit" at bounding box center [670, 382] width 146 height 18
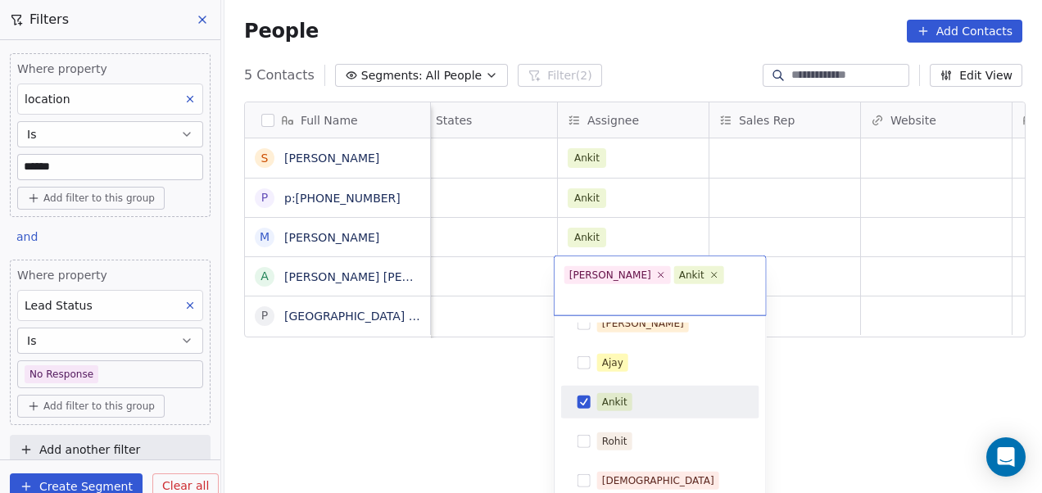
scroll to position [0, 0]
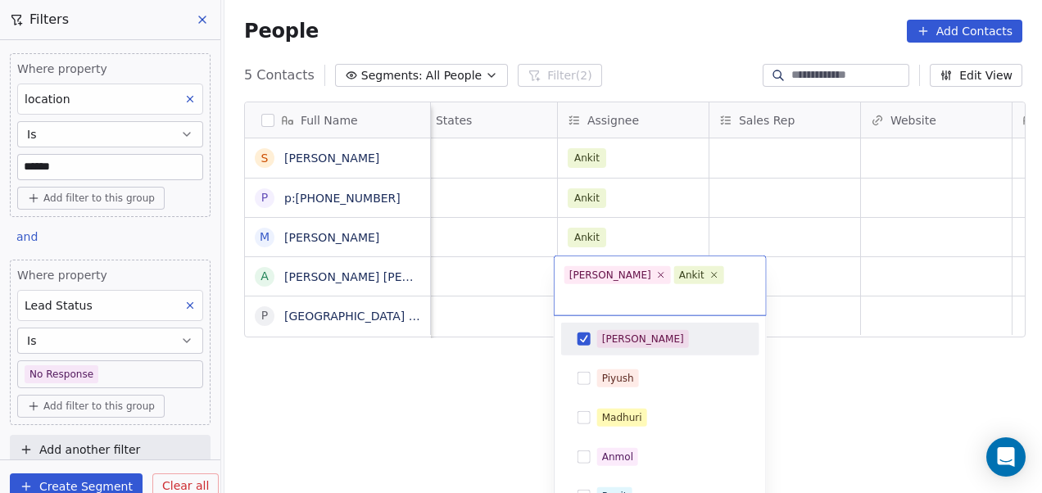
click at [672, 330] on div "[PERSON_NAME]" at bounding box center [670, 339] width 146 height 18
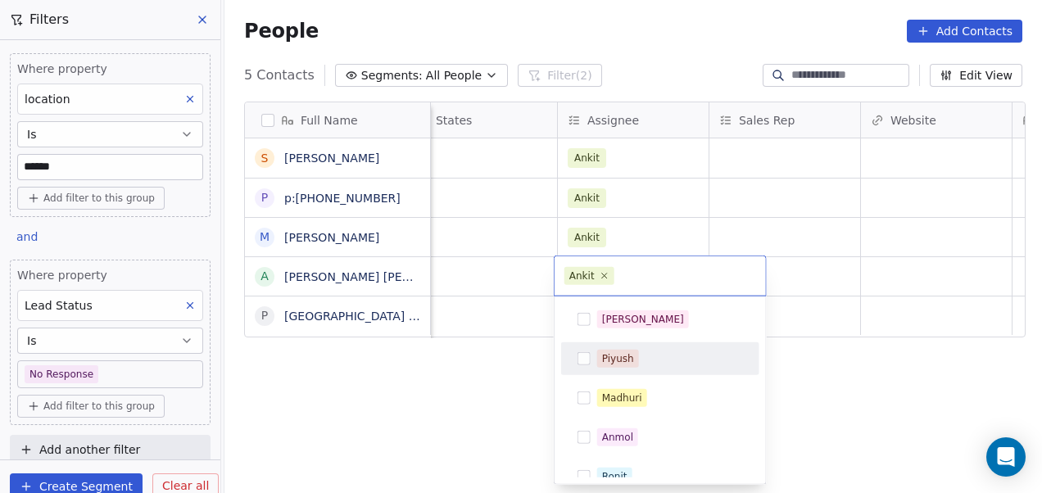
click at [472, 365] on html "On2Cook India Pvt. Ltd. Contacts People Marketing Workflows Campaigns Sales Pip…" at bounding box center [521, 246] width 1042 height 493
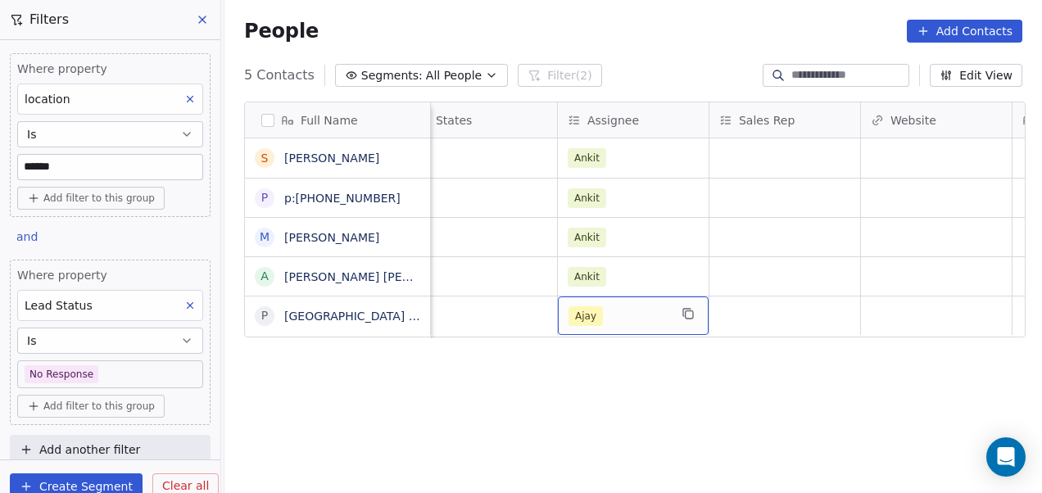
click at [624, 316] on div "Ajay" at bounding box center [618, 316] width 100 height 20
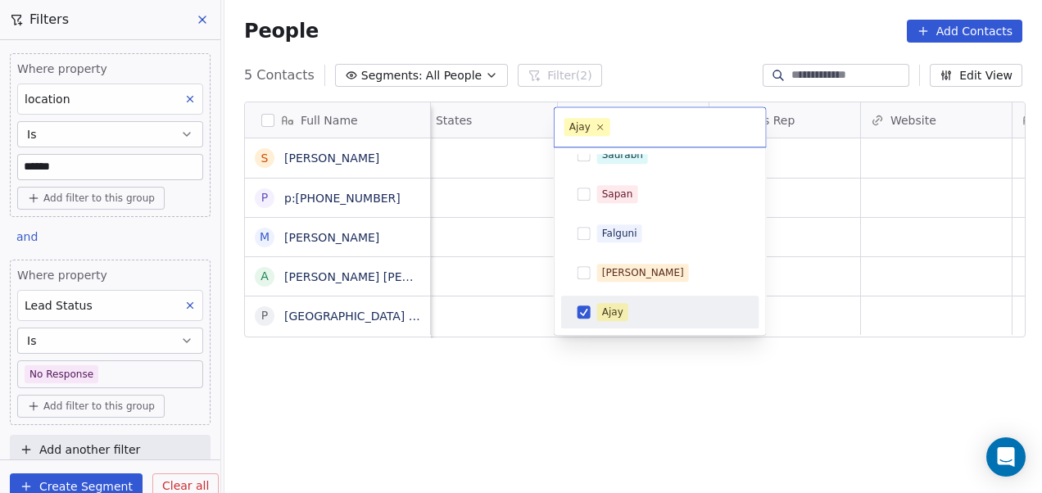
scroll to position [330, 0]
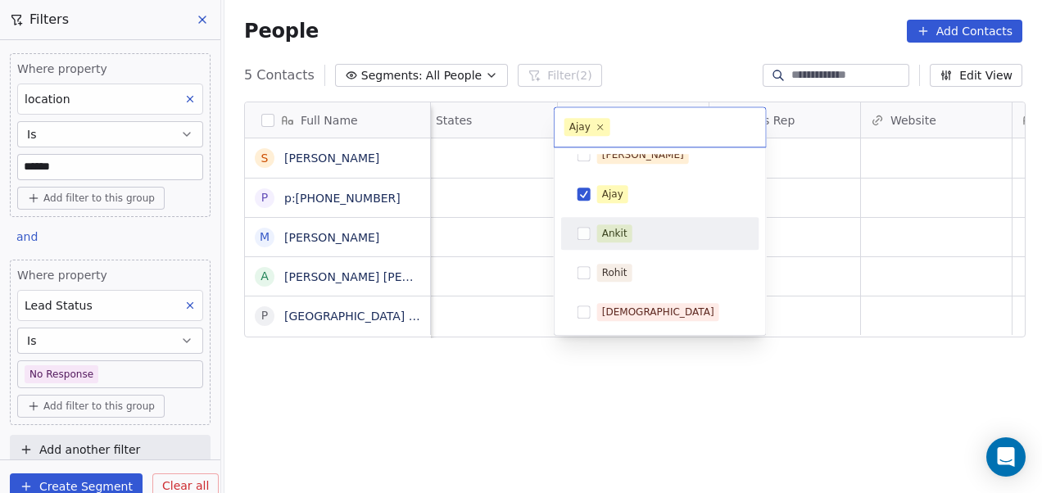
click at [649, 229] on div "Ankit" at bounding box center [670, 233] width 146 height 18
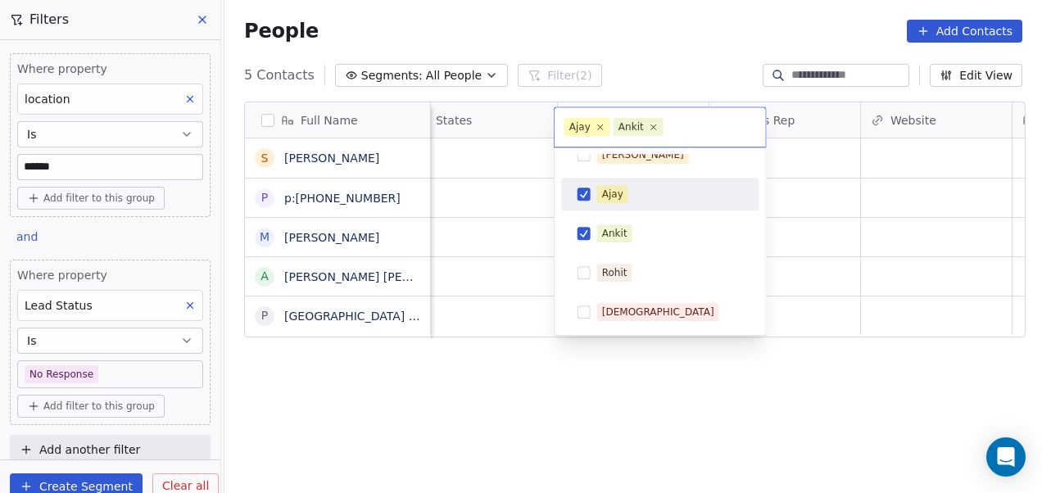
click at [652, 197] on div "Ajay" at bounding box center [670, 194] width 146 height 18
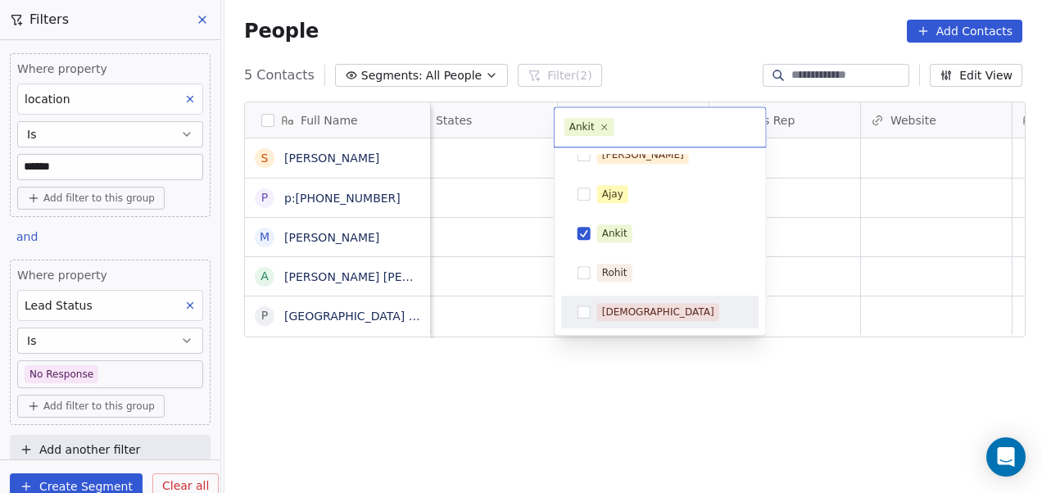
click at [501, 463] on html "On2Cook India Pvt. Ltd. Contacts People Marketing Workflows Campaigns Sales Pip…" at bounding box center [521, 246] width 1042 height 493
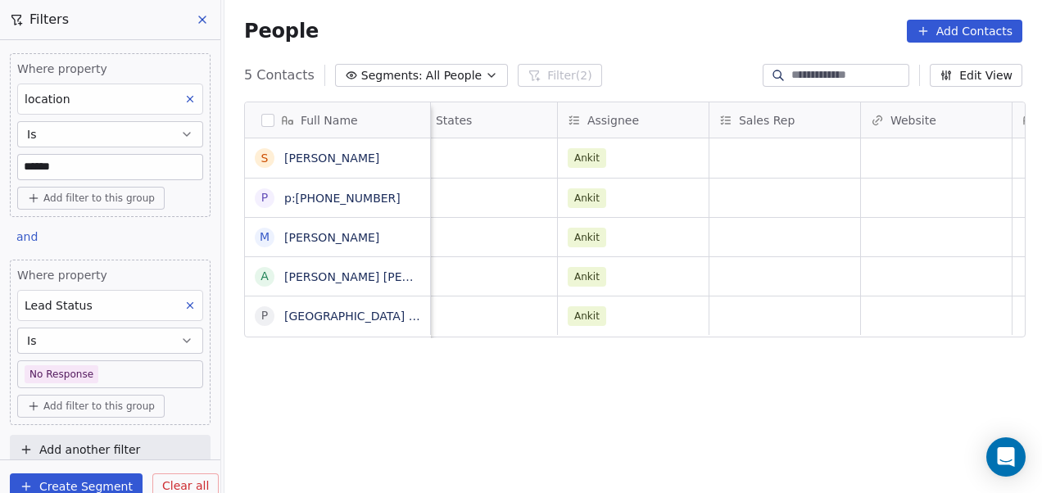
click at [80, 167] on input "******" at bounding box center [110, 167] width 184 height 25
drag, startPoint x: 80, startPoint y: 167, endPoint x: -3, endPoint y: 180, distance: 84.6
click at [0, 180] on html "On2Cook India Pvt. Ltd. Contacts People Marketing Workflows Campaigns Sales Pip…" at bounding box center [521, 246] width 1042 height 493
type input "*"
click at [89, 224] on div "**********" at bounding box center [110, 249] width 220 height 419
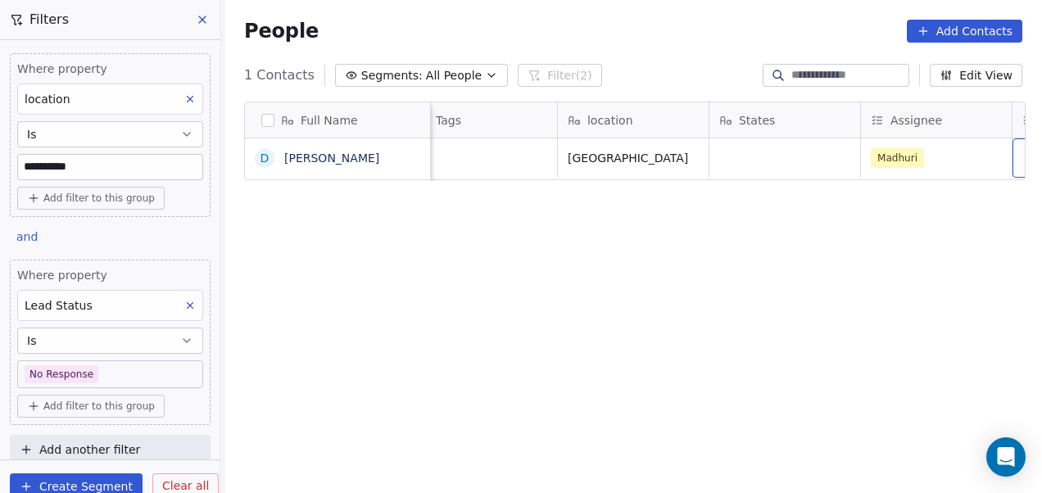
scroll to position [0, 1388]
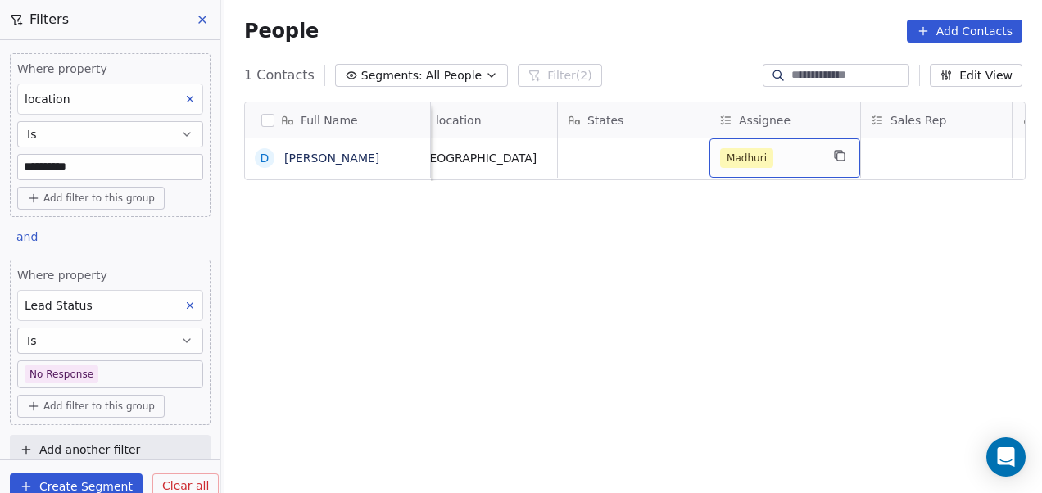
click at [814, 161] on div "Madhuri" at bounding box center [770, 158] width 100 height 20
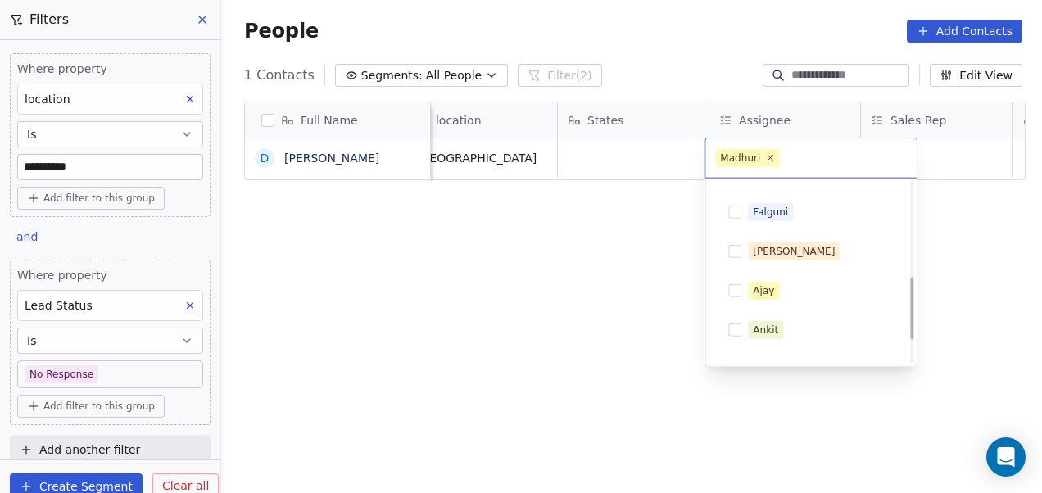
scroll to position [266, 0]
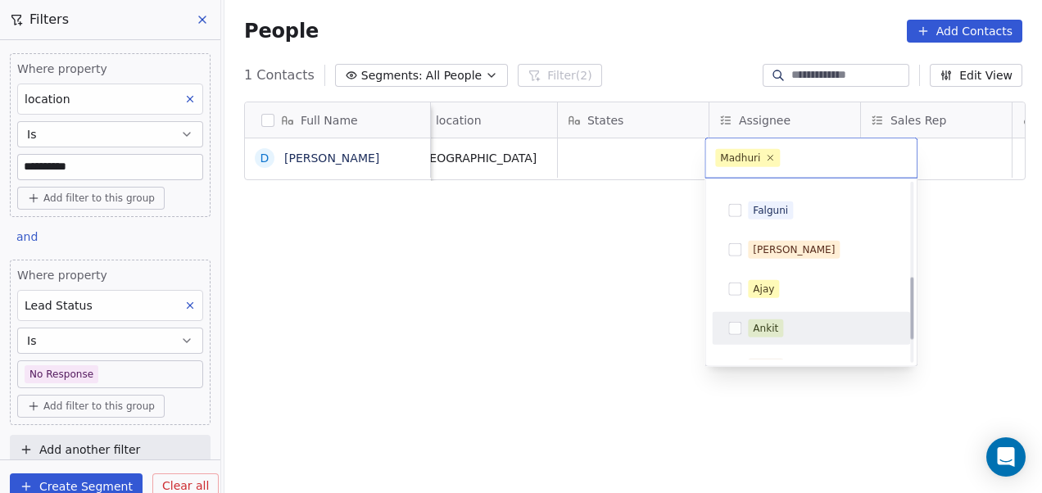
click at [778, 323] on span "Ankit" at bounding box center [765, 328] width 35 height 18
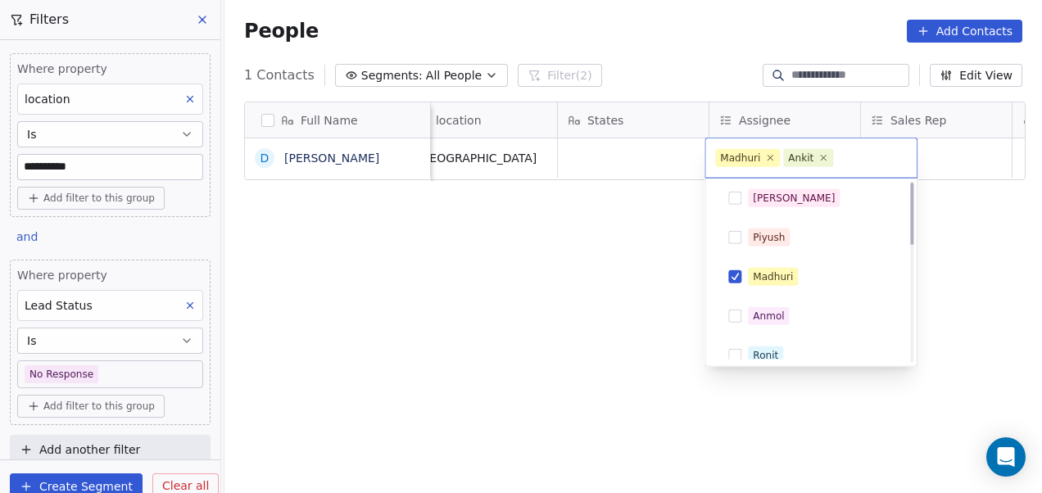
scroll to position [2, 0]
click at [809, 272] on div "Madhuri" at bounding box center [821, 278] width 146 height 18
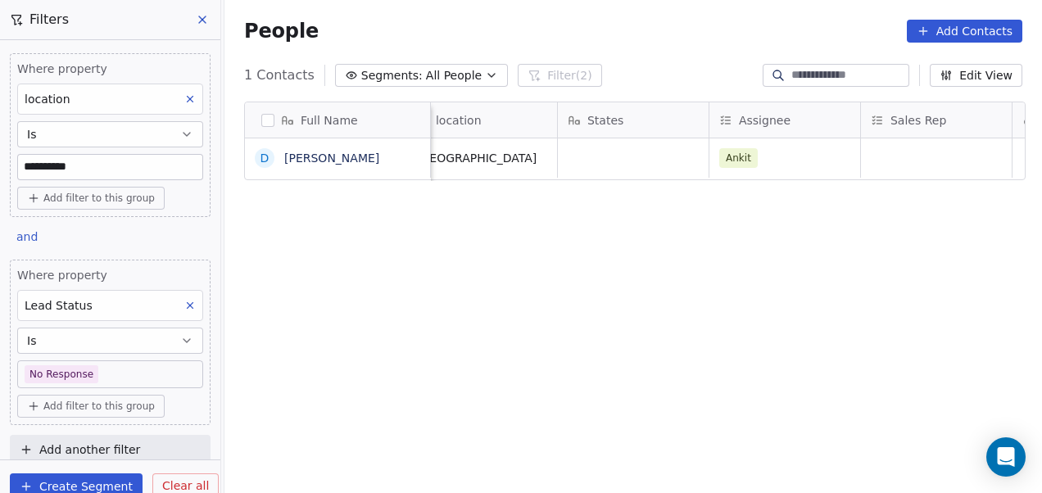
click at [557, 316] on html "**********" at bounding box center [521, 246] width 1042 height 493
click at [98, 167] on input "**********" at bounding box center [110, 167] width 184 height 25
type input "*"
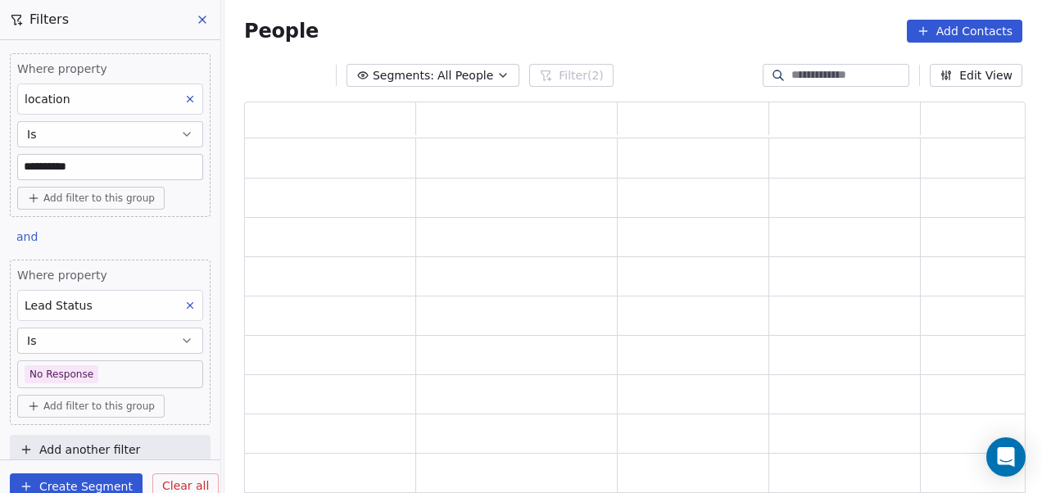
click at [119, 231] on div "**********" at bounding box center [110, 249] width 220 height 419
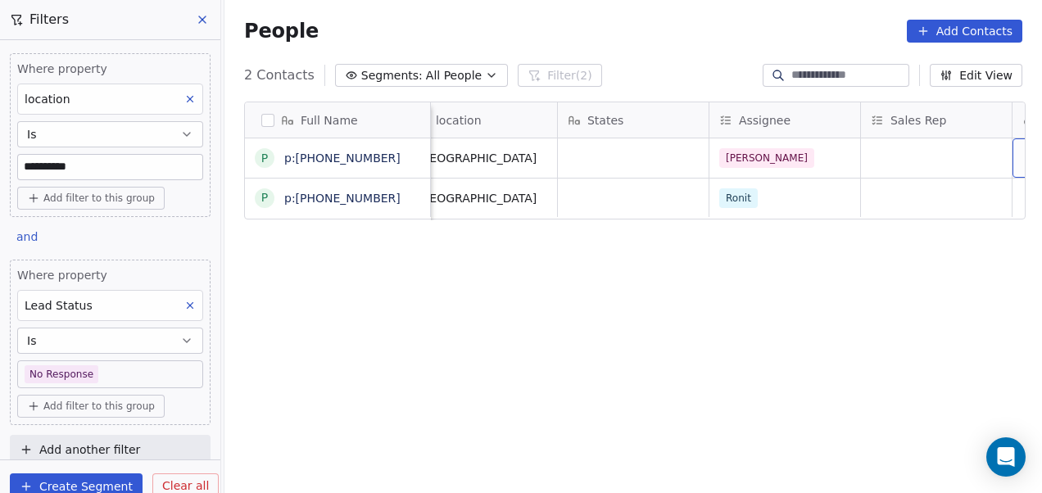
scroll to position [0, 1540]
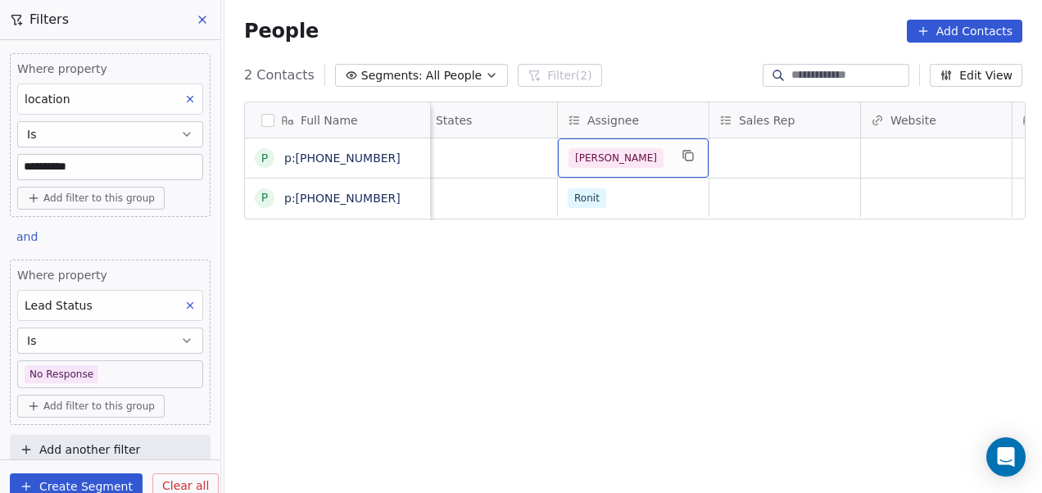
click at [673, 161] on div "[PERSON_NAME]" at bounding box center [633, 157] width 151 height 39
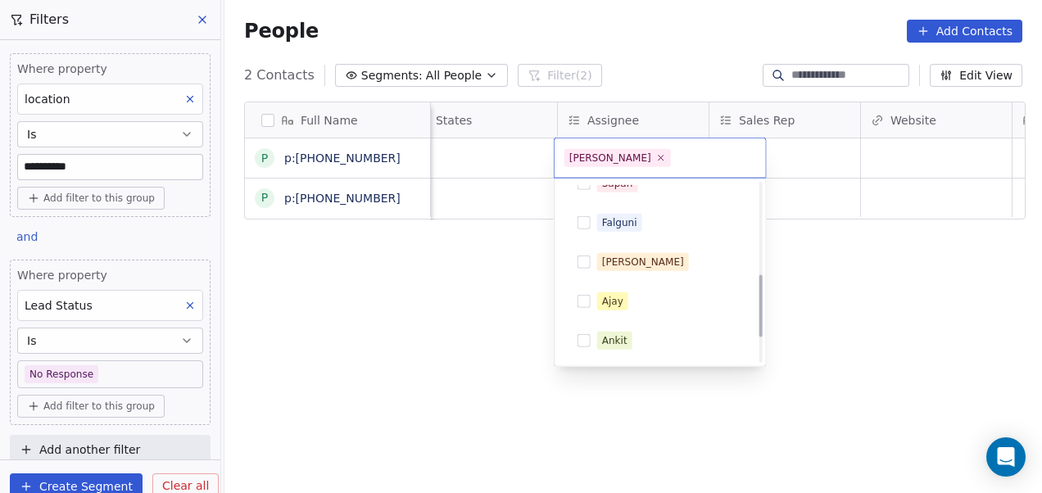
scroll to position [264, 0]
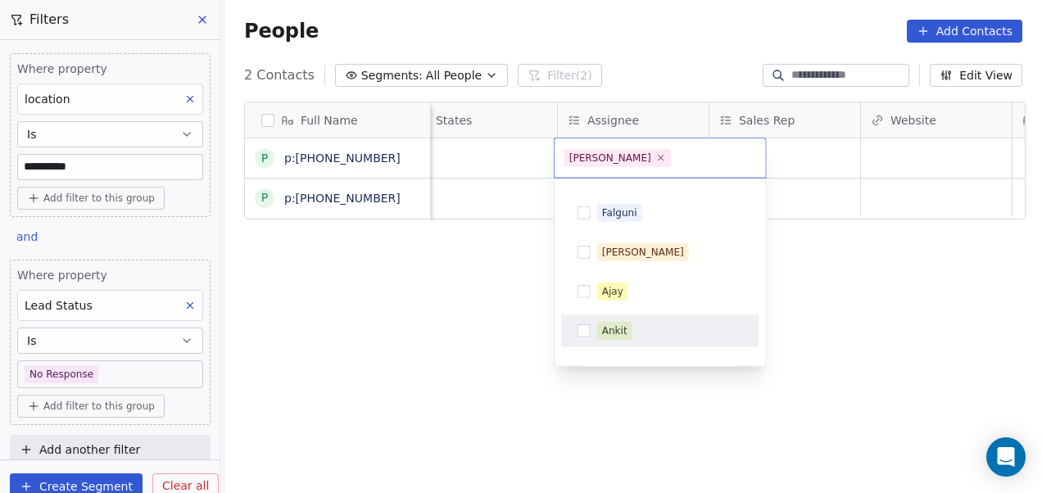
click at [631, 328] on div "Ankit" at bounding box center [670, 331] width 146 height 18
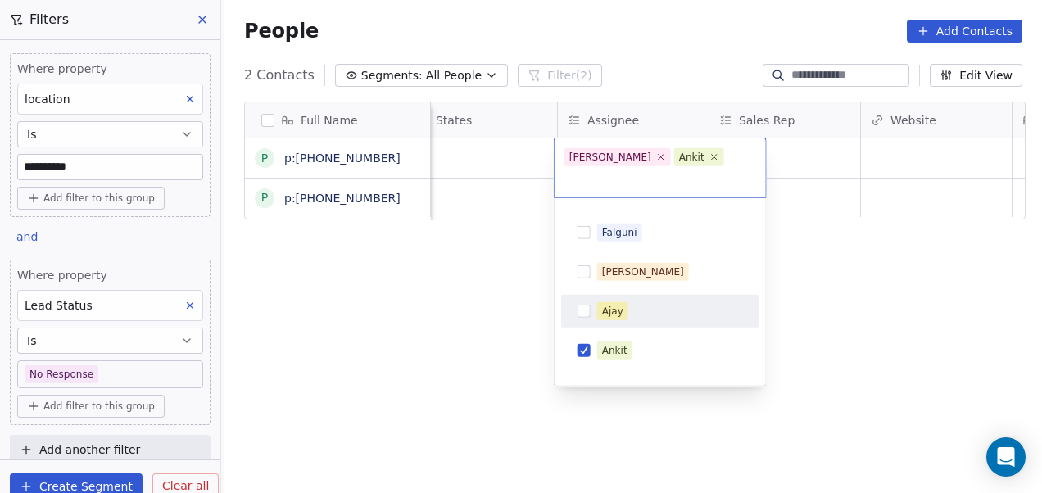
scroll to position [0, 0]
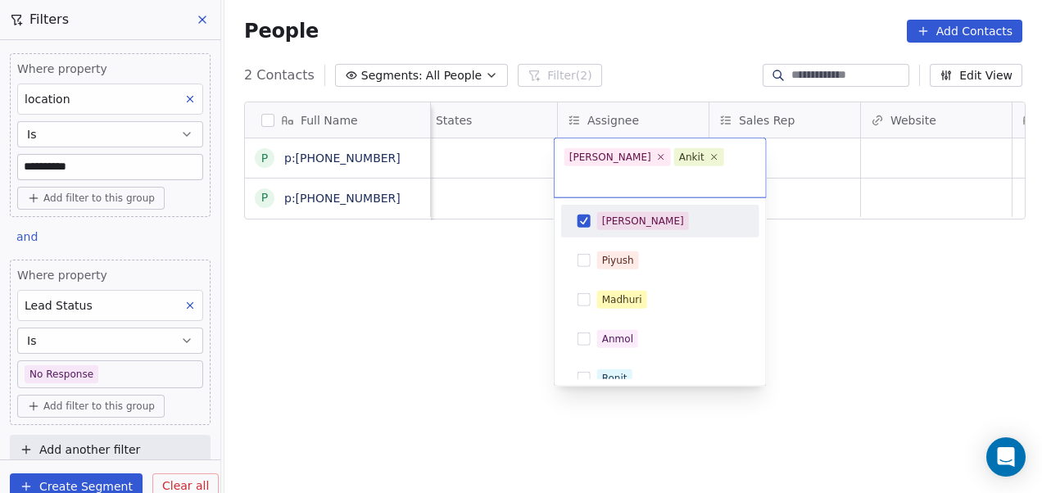
click at [677, 212] on div "[PERSON_NAME]" at bounding box center [670, 221] width 146 height 18
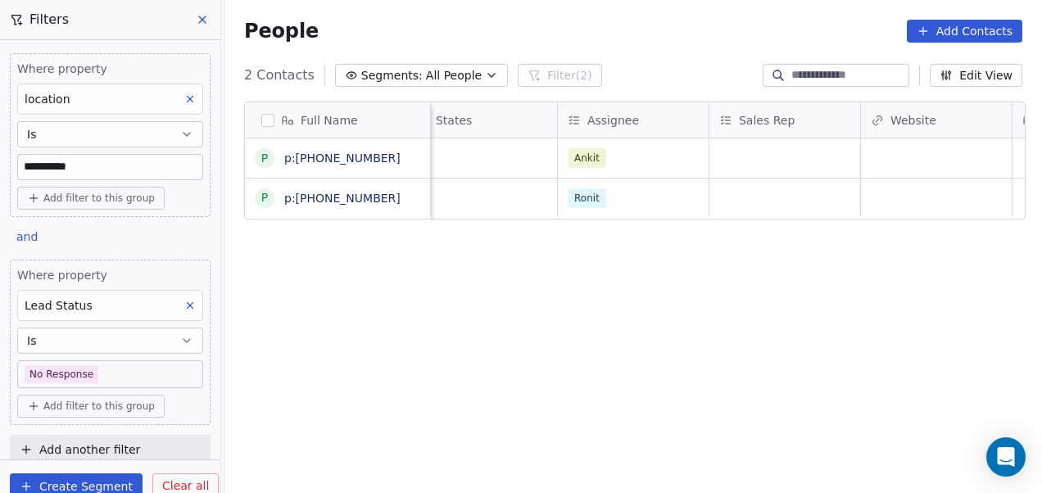
click at [493, 317] on html "**********" at bounding box center [521, 246] width 1042 height 493
click at [641, 186] on div "Ronit" at bounding box center [633, 198] width 151 height 38
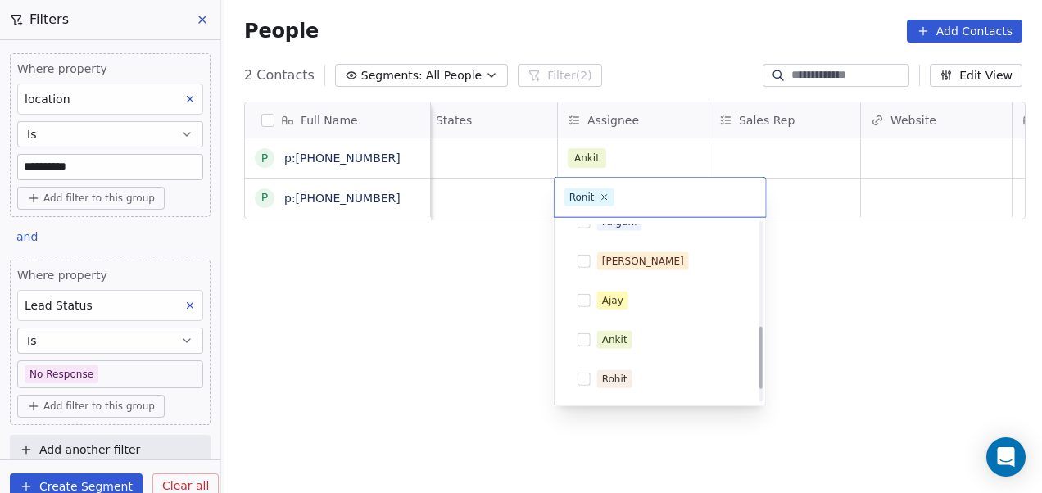
scroll to position [330, 0]
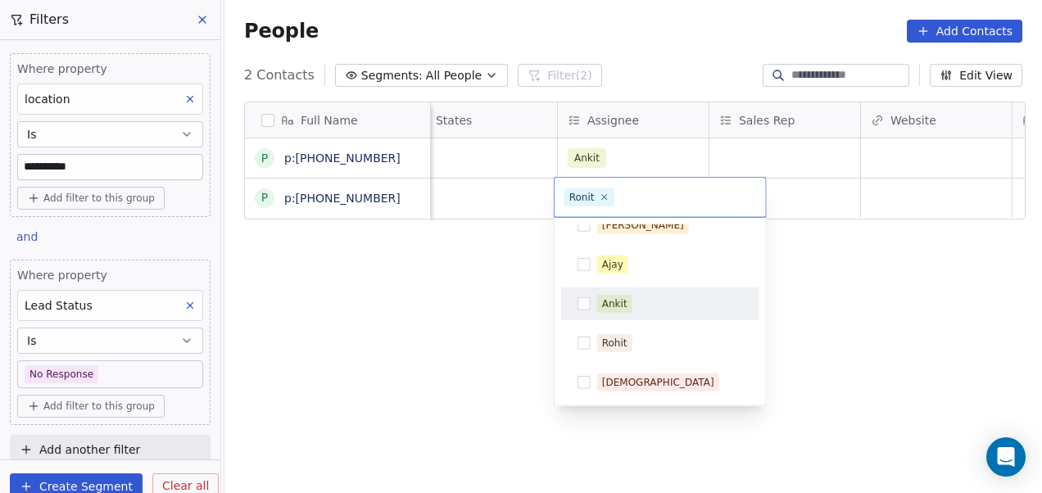
click at [662, 296] on div "Ankit" at bounding box center [670, 304] width 146 height 18
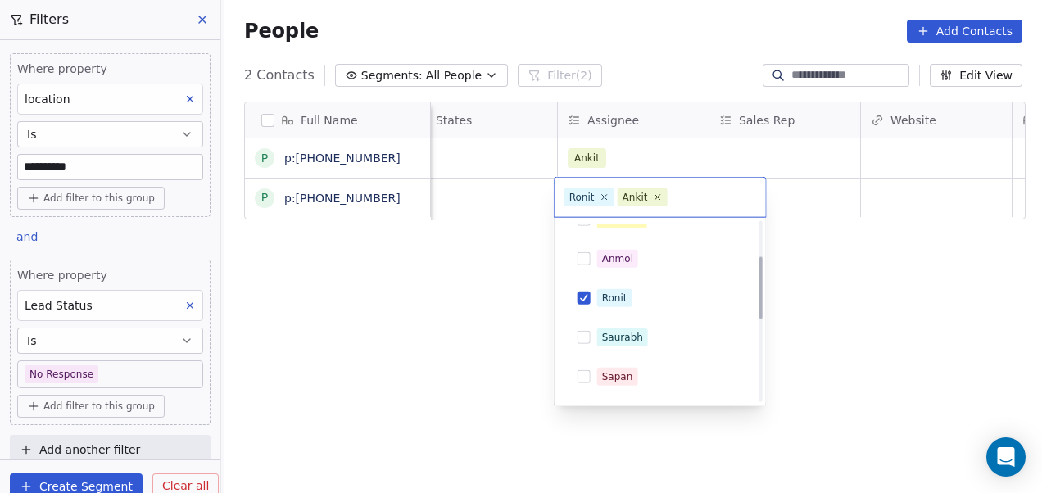
scroll to position [101, 0]
click at [663, 290] on div "Ronit" at bounding box center [670, 297] width 146 height 18
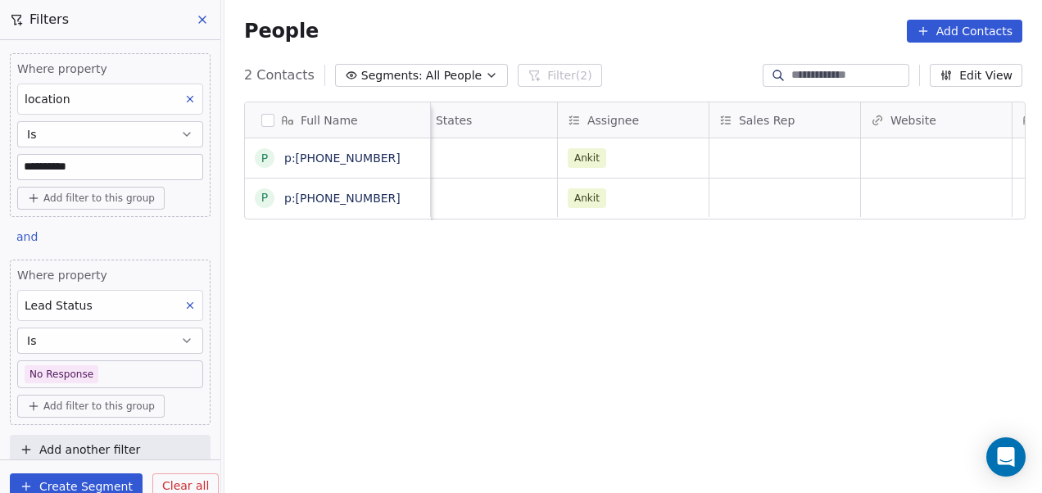
click at [498, 278] on html "**********" at bounding box center [521, 246] width 1042 height 493
click at [105, 170] on input "**********" at bounding box center [110, 167] width 184 height 25
type input "*"
